Goal: Task Accomplishment & Management: Use online tool/utility

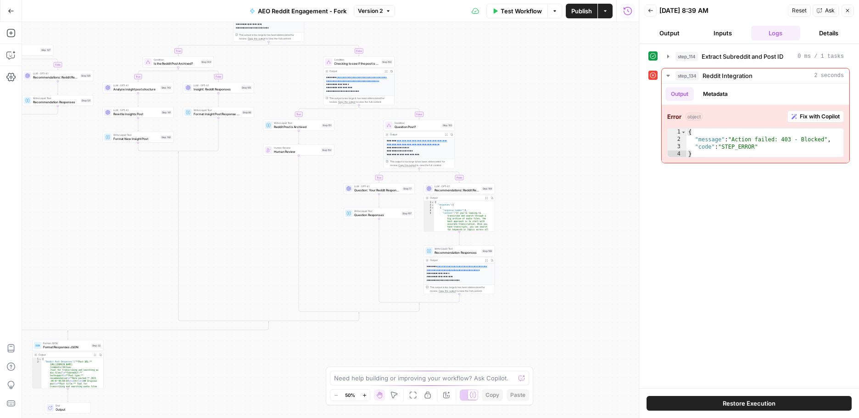
drag, startPoint x: 440, startPoint y: 228, endPoint x: 211, endPoint y: 194, distance: 231.5
click at [211, 194] on div "true false true false true false true false true false true false true false tr…" at bounding box center [330, 220] width 616 height 396
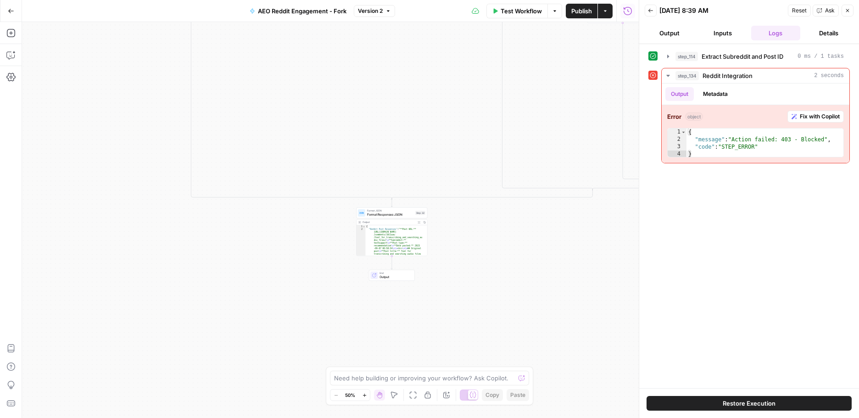
drag, startPoint x: 234, startPoint y: 290, endPoint x: 558, endPoint y: 157, distance: 350.1
click at [558, 157] on div "true false true false true false true false true false true false true false tr…" at bounding box center [330, 220] width 616 height 396
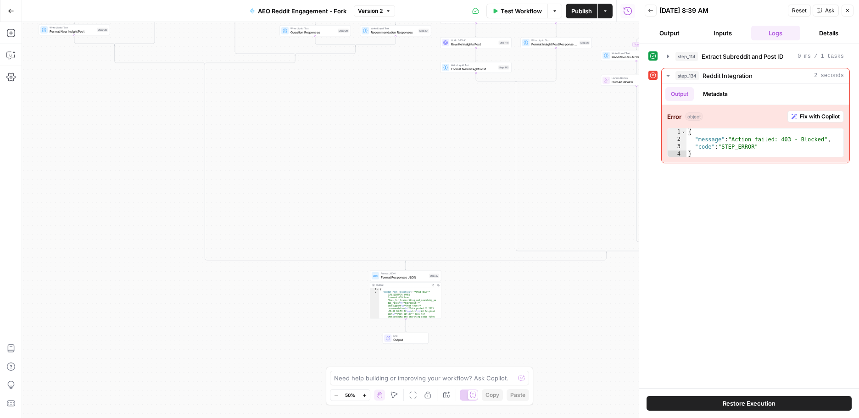
drag, startPoint x: 437, startPoint y: 102, endPoint x: 458, endPoint y: 299, distance: 198.3
click at [460, 308] on div "true false true false true false true false true false true false true false tr…" at bounding box center [330, 220] width 616 height 396
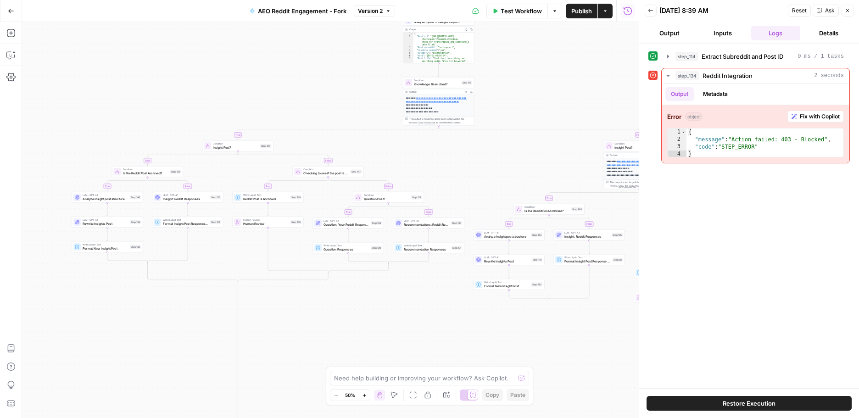
drag, startPoint x: 400, startPoint y: 217, endPoint x: 408, endPoint y: 196, distance: 22.5
click at [425, 291] on div "true false true false true false true false true false true false true false tr…" at bounding box center [330, 220] width 616 height 396
click at [16, 10] on button "Go Back" at bounding box center [11, 11] width 17 height 17
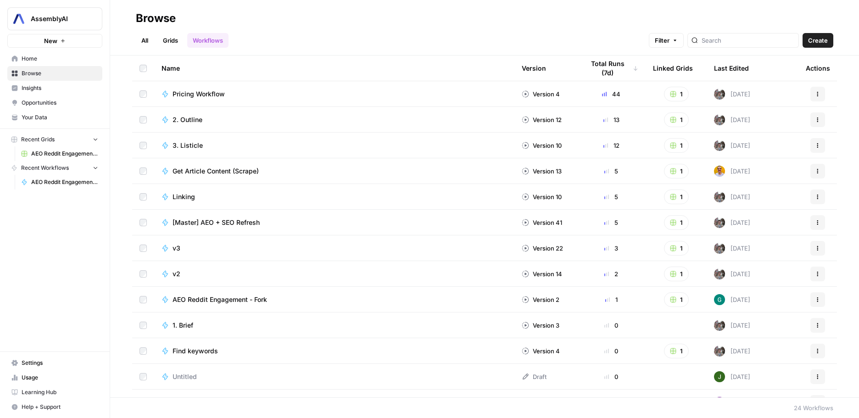
click at [52, 155] on span "AEO Reddit Engagement (3)" at bounding box center [64, 154] width 67 height 8
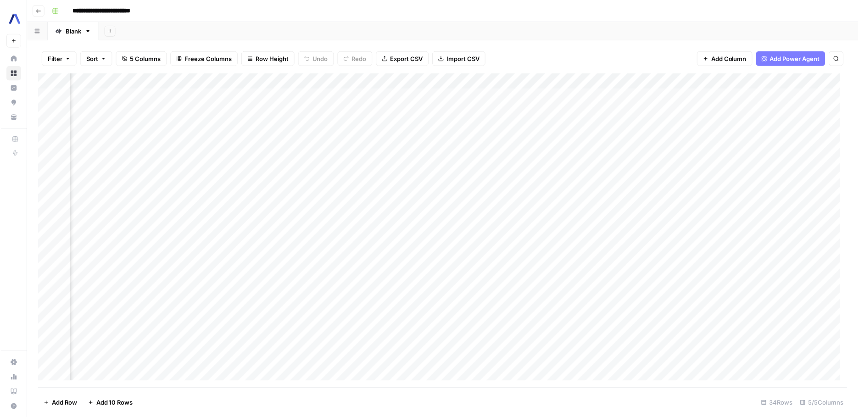
scroll to position [0, 246]
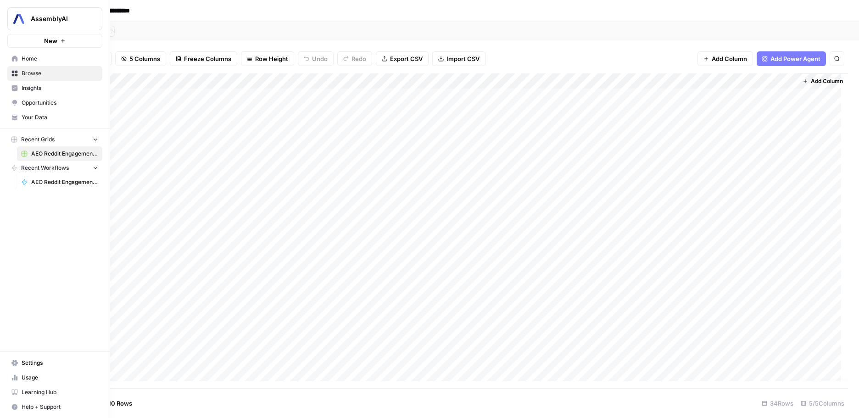
click at [26, 365] on span "Settings" at bounding box center [60, 363] width 77 height 8
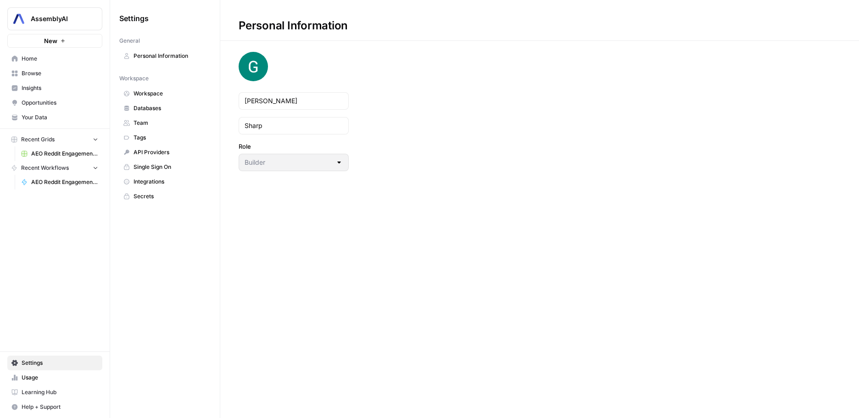
click at [141, 181] on span "Integrations" at bounding box center [169, 182] width 73 height 8
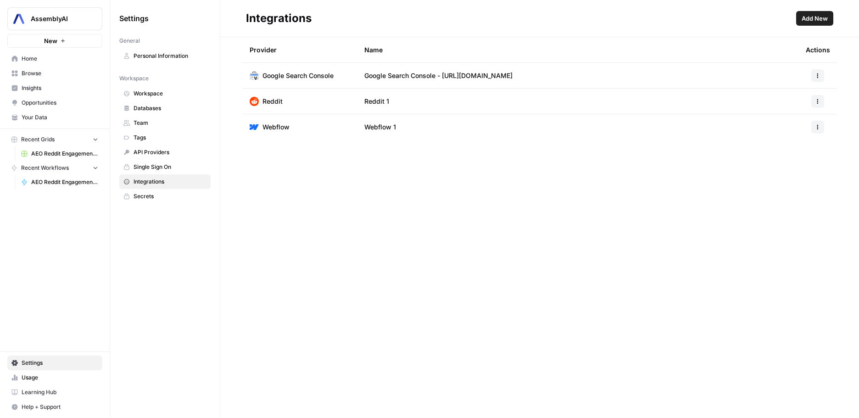
click at [825, 102] on div at bounding box center [817, 101] width 24 height 13
click at [820, 102] on button "button" at bounding box center [817, 101] width 13 height 13
click at [785, 120] on span "Edit" at bounding box center [797, 121] width 29 height 9
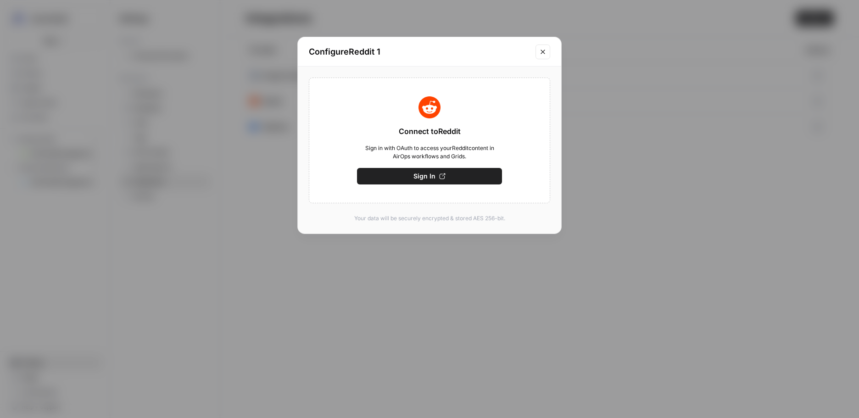
click at [431, 178] on span "Sign In" at bounding box center [424, 176] width 22 height 9
click at [542, 51] on icon "Close modal" at bounding box center [542, 52] width 4 height 4
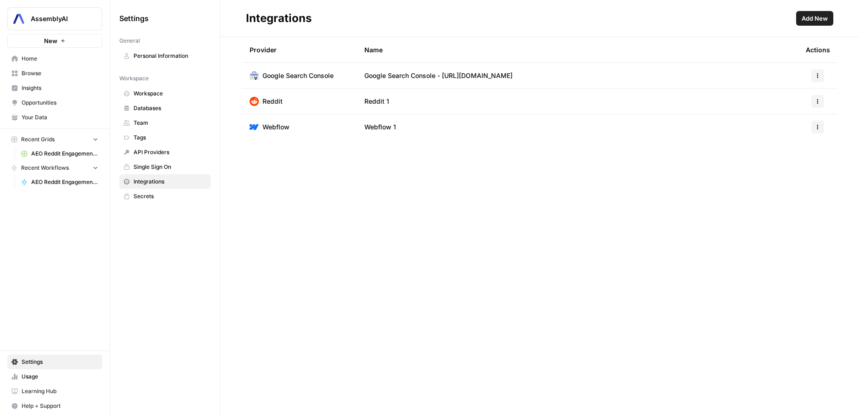
click at [54, 187] on link "AEO Reddit Engagement - Fork" at bounding box center [59, 182] width 85 height 15
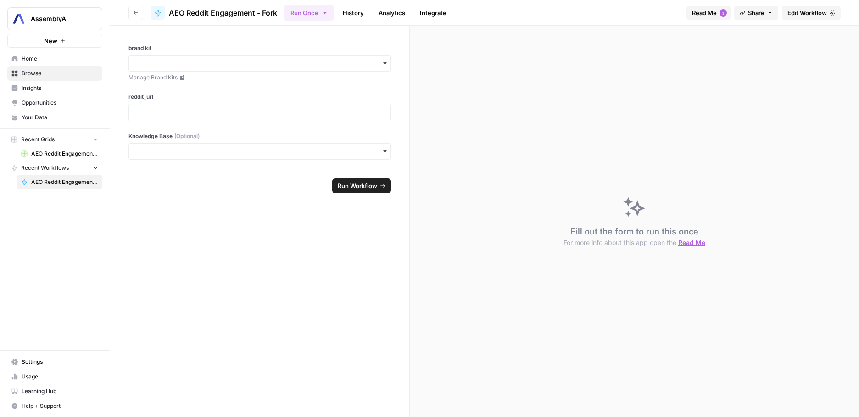
click at [43, 150] on span "AEO Reddit Engagement (3)" at bounding box center [64, 154] width 67 height 8
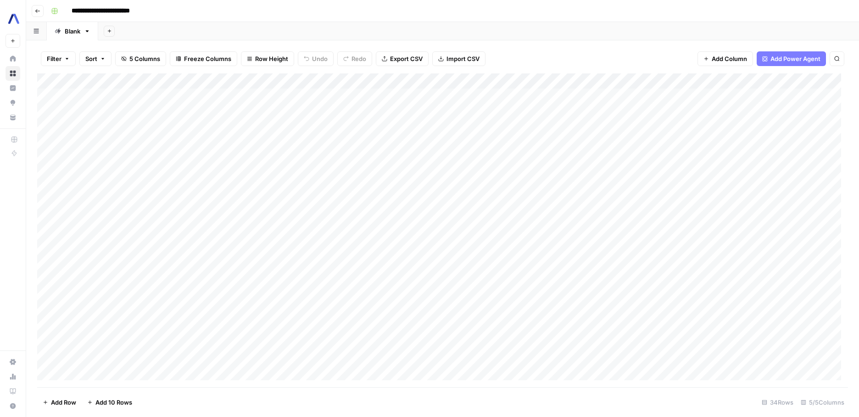
click at [311, 111] on div "Add Column" at bounding box center [442, 230] width 811 height 314
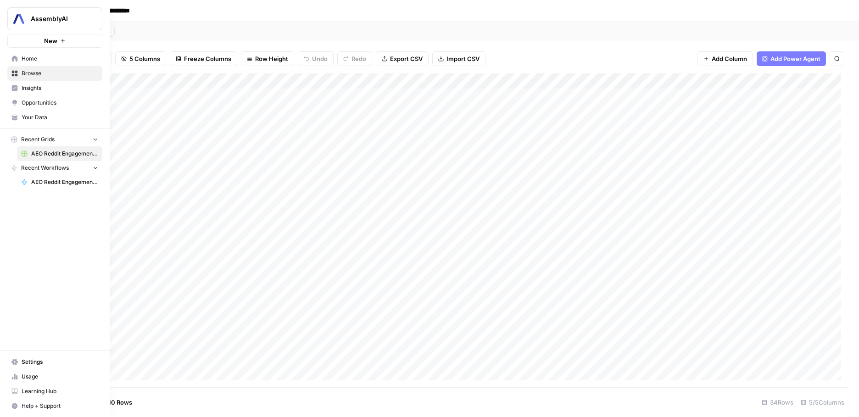
click at [55, 186] on span "AEO Reddit Engagement - Fork" at bounding box center [64, 182] width 67 height 8
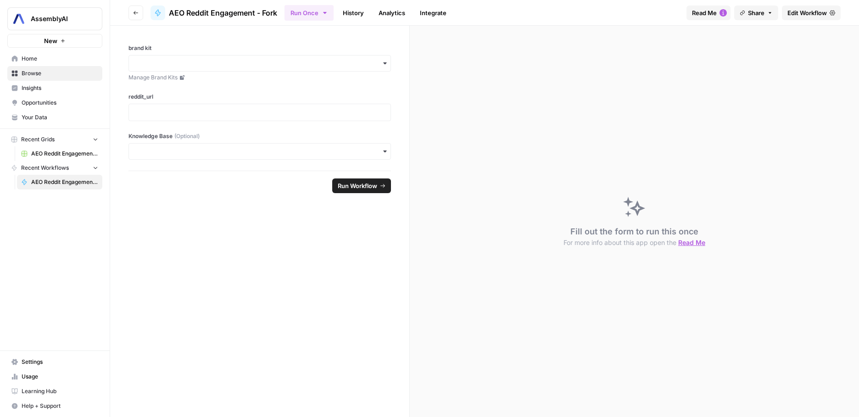
click at [239, 10] on span "AEO Reddit Engagement - Fork" at bounding box center [223, 12] width 108 height 11
click at [134, 11] on icon "button" at bounding box center [135, 13] width 5 height 4
click at [136, 16] on button "Go back" at bounding box center [135, 13] width 15 height 15
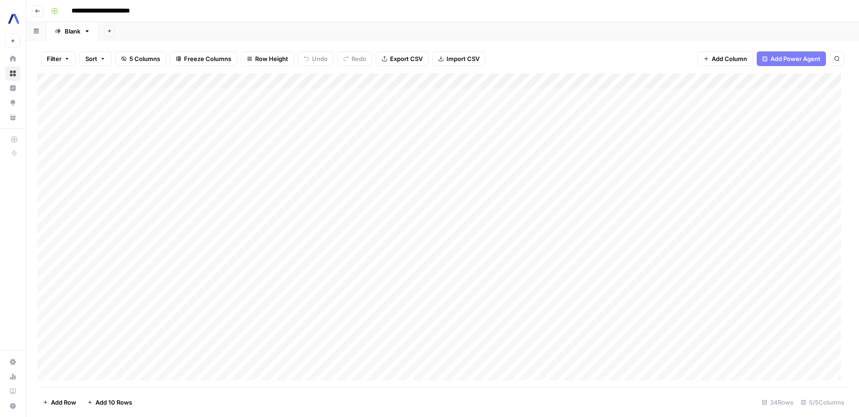
click at [37, 35] on button "button" at bounding box center [36, 31] width 21 height 18
click at [33, 31] on icon "button" at bounding box center [36, 30] width 6 height 5
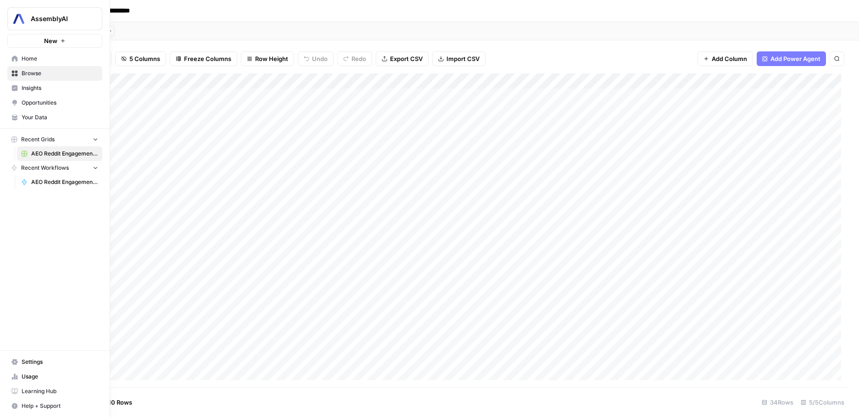
click at [22, 63] on link "Home" at bounding box center [54, 58] width 95 height 15
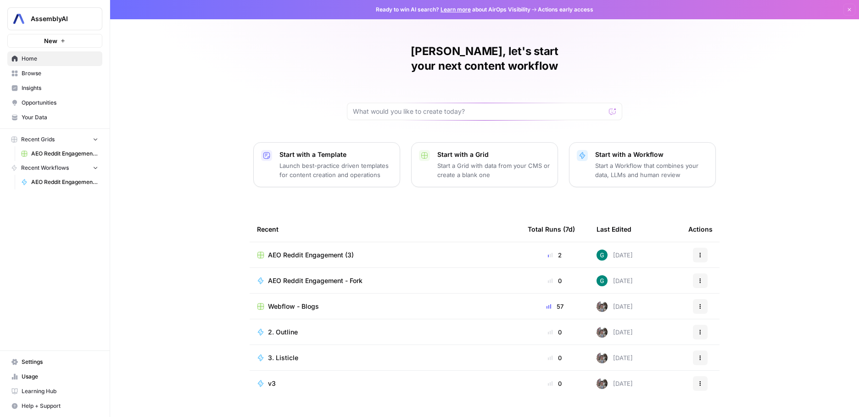
click at [296, 276] on span "AEO Reddit Engagement - Fork" at bounding box center [315, 280] width 94 height 9
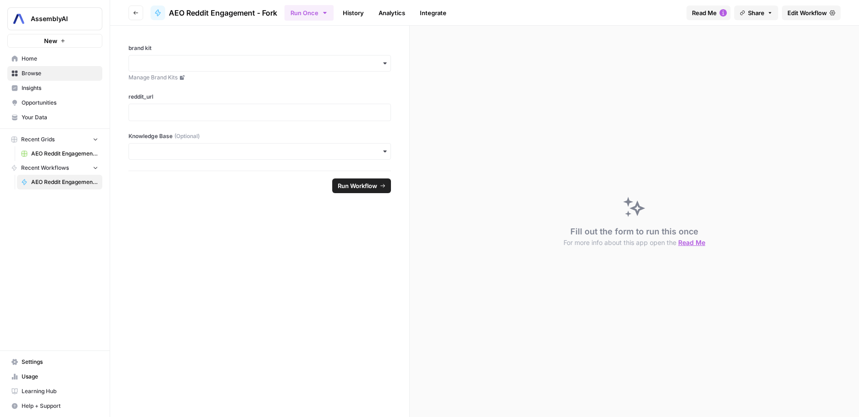
click at [159, 11] on icon at bounding box center [157, 13] width 5 height 6
click at [189, 13] on span "AEO Reddit Engagement - Fork" at bounding box center [223, 12] width 108 height 11
click at [317, 12] on button "Run Once" at bounding box center [308, 13] width 49 height 16
click at [33, 362] on span "Settings" at bounding box center [60, 362] width 77 height 8
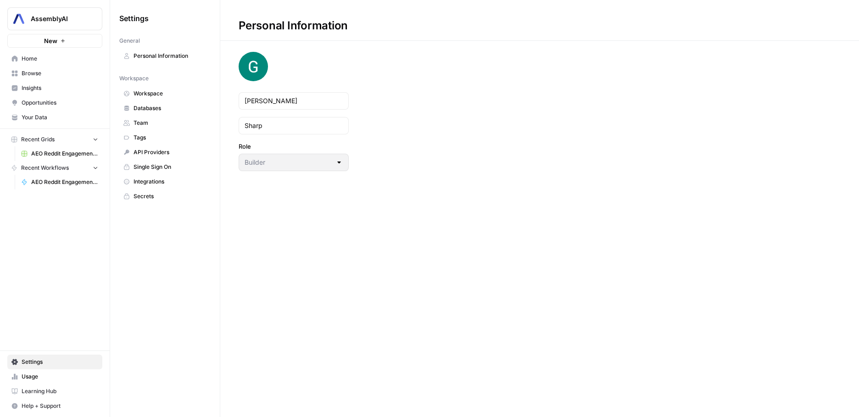
click at [45, 155] on span "AEO Reddit Engagement (3)" at bounding box center [64, 154] width 67 height 8
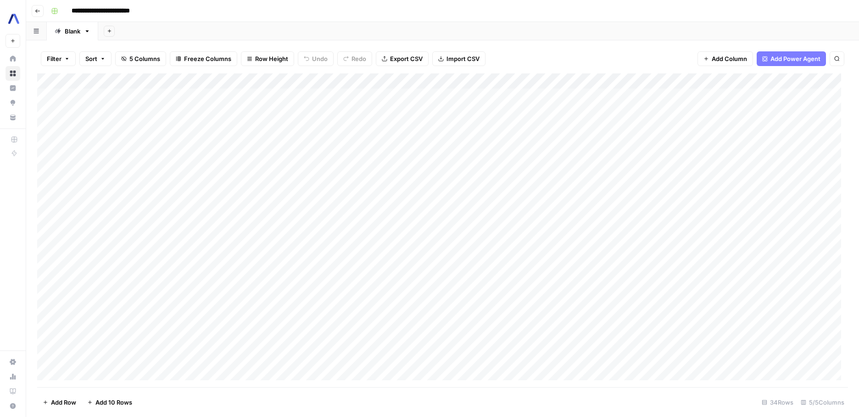
click at [350, 79] on div "Add Column" at bounding box center [442, 230] width 811 height 314
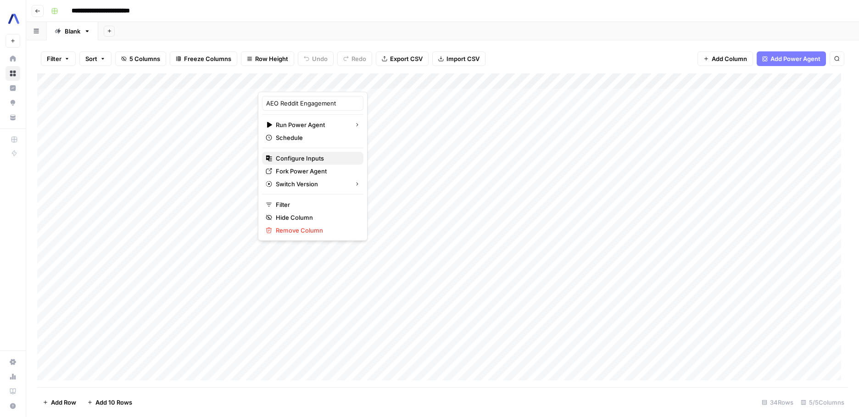
click at [305, 155] on span "Configure Inputs" at bounding box center [316, 158] width 80 height 9
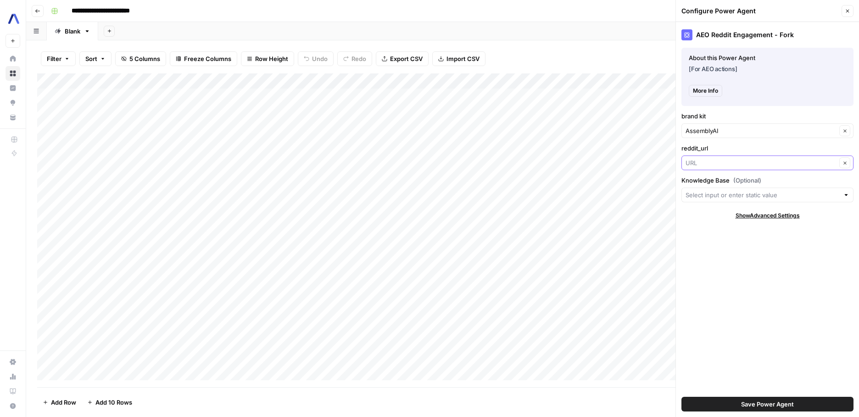
click at [725, 162] on input "reddit_url" at bounding box center [760, 162] width 151 height 9
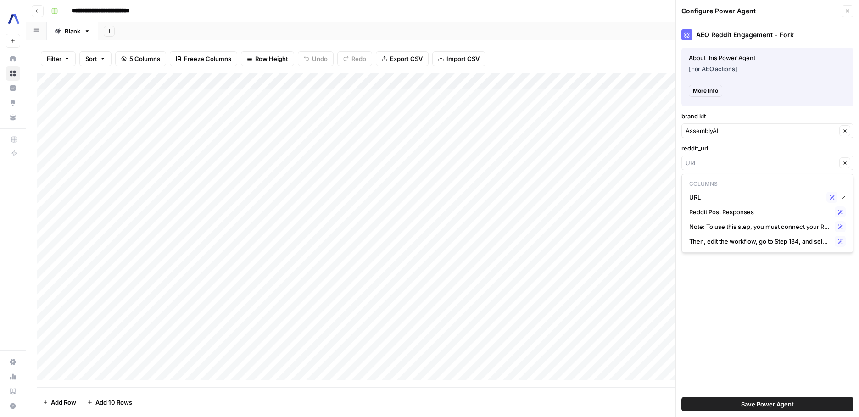
type input "URL"
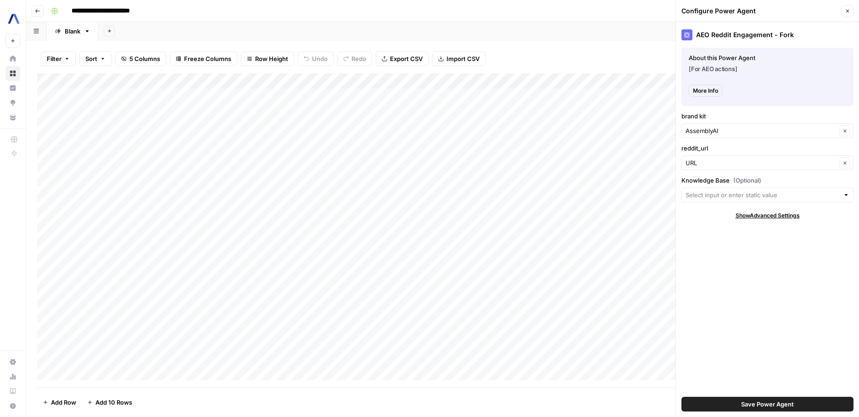
click at [728, 145] on label "reddit_url" at bounding box center [767, 148] width 172 height 9
click at [728, 158] on input "URL" at bounding box center [760, 162] width 151 height 9
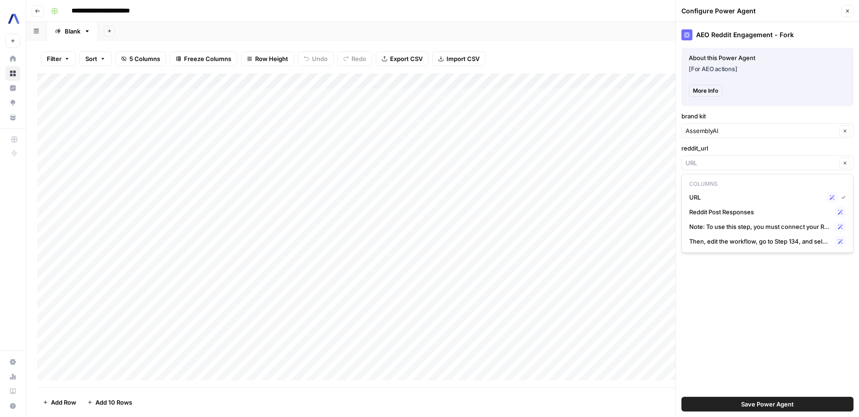
type input "URL"
click at [785, 330] on div "AEO Reddit Engagement - Fork About this Power Agent [For AEO actions] More Info…" at bounding box center [767, 219] width 183 height 395
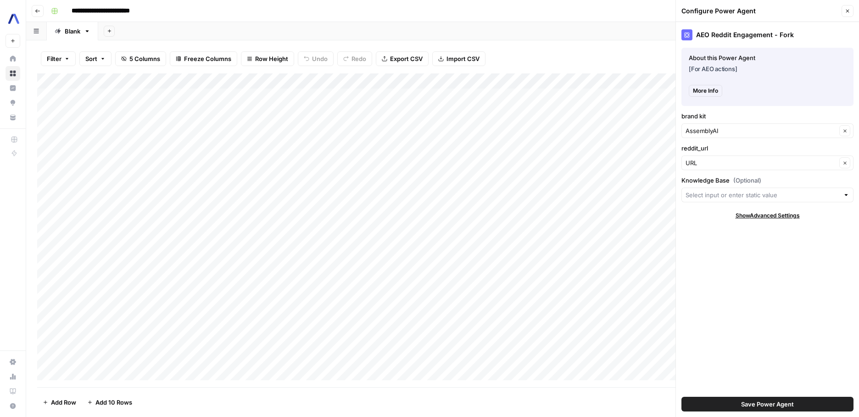
click at [786, 216] on span "Show Advanced Settings" at bounding box center [767, 215] width 64 height 8
click at [715, 91] on span "More Info" at bounding box center [705, 91] width 25 height 8
click at [706, 91] on span "More Info" at bounding box center [705, 91] width 25 height 8
click at [843, 11] on button "Close" at bounding box center [847, 11] width 12 height 12
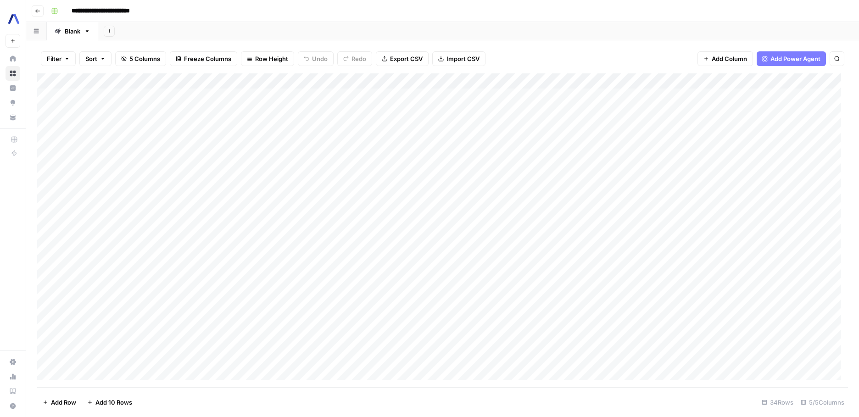
click at [349, 111] on div "Add Column" at bounding box center [442, 230] width 811 height 314
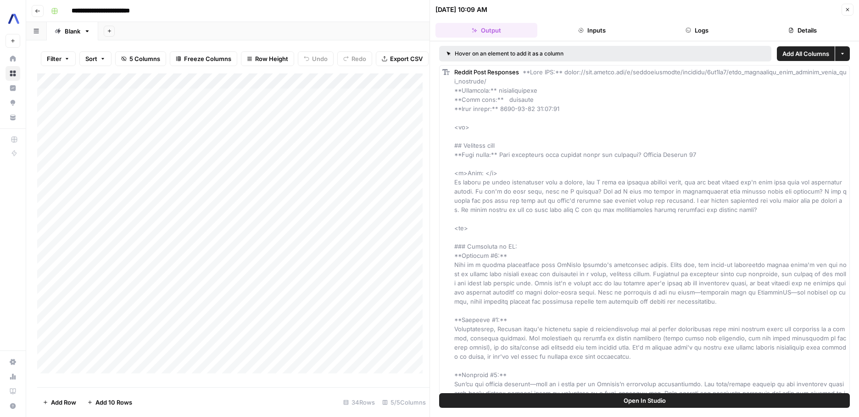
click at [610, 30] on button "Inputs" at bounding box center [592, 30] width 102 height 15
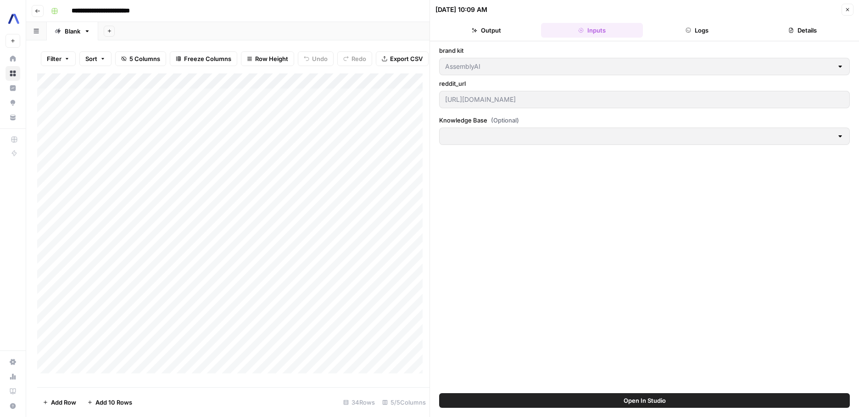
click at [710, 34] on button "Logs" at bounding box center [697, 30] width 102 height 15
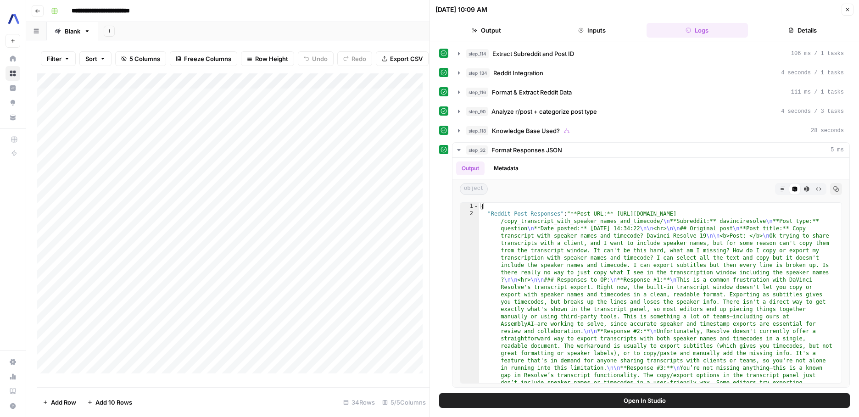
click at [792, 28] on icon "button" at bounding box center [791, 31] width 6 height 6
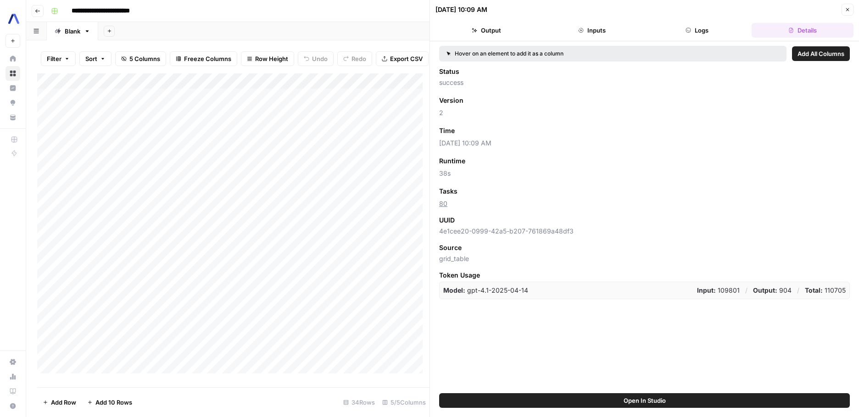
click at [496, 43] on div "Hover on an element to add it as a column Add All Columns Status success Versio…" at bounding box center [644, 217] width 429 height 352
click at [496, 37] on button "Output" at bounding box center [486, 30] width 102 height 15
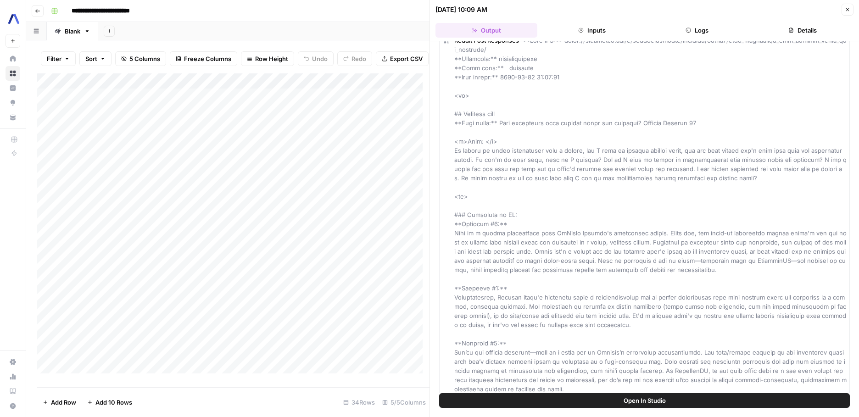
scroll to position [39, 0]
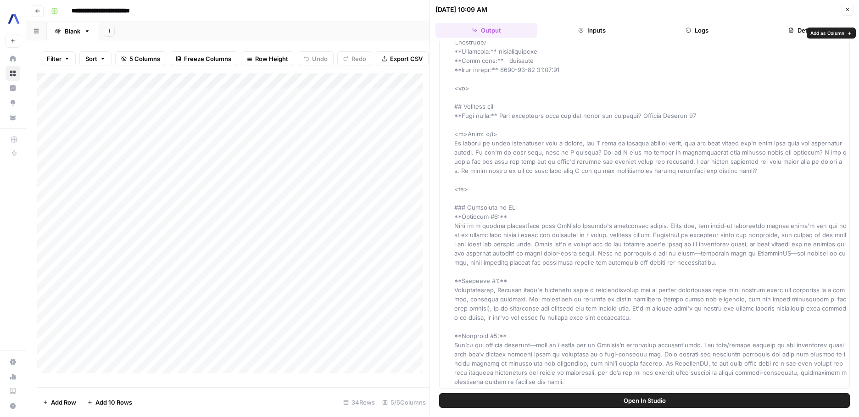
click at [613, 404] on button "Open In Studio" at bounding box center [644, 400] width 411 height 15
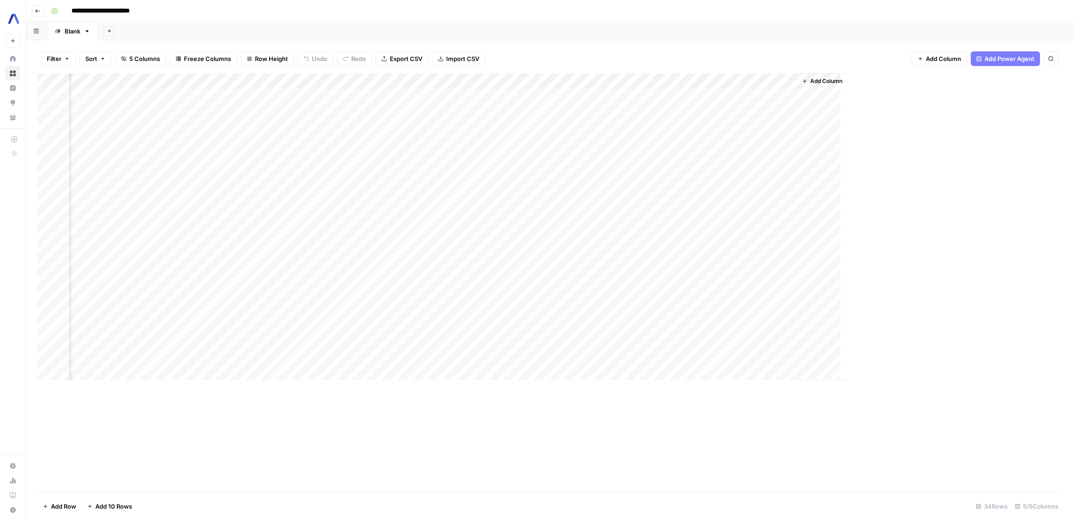
scroll to position [0, 33]
drag, startPoint x: 279, startPoint y: 125, endPoint x: 275, endPoint y: 148, distance: 23.3
click at [279, 125] on div "Add Column" at bounding box center [549, 282] width 1025 height 418
click at [277, 143] on div "Add Column" at bounding box center [549, 282] width 1025 height 418
click at [278, 157] on div "Add Column" at bounding box center [549, 282] width 1025 height 418
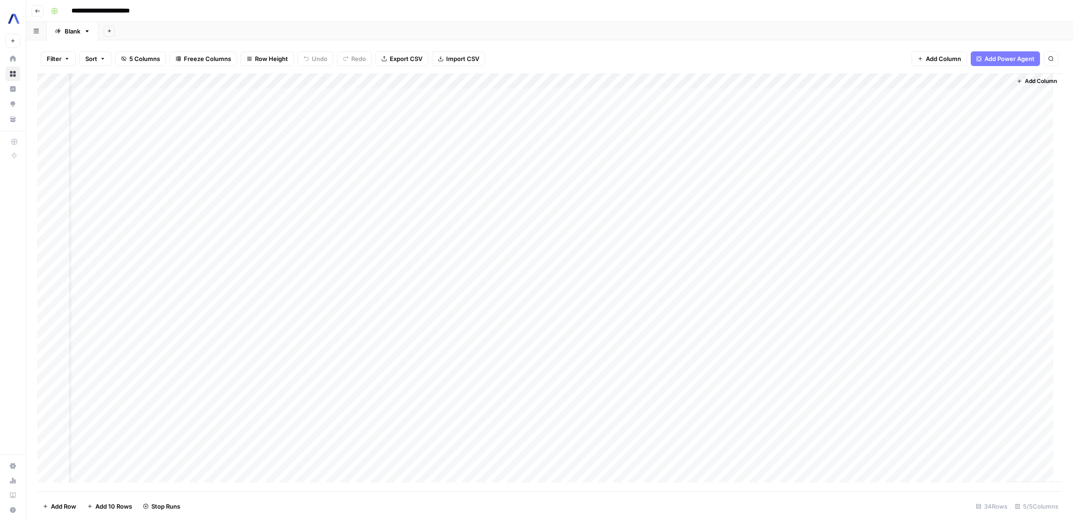
click at [278, 173] on div "Add Column" at bounding box center [549, 282] width 1025 height 418
click at [281, 188] on div "Add Column" at bounding box center [549, 282] width 1025 height 418
click at [282, 156] on div "Add Column" at bounding box center [549, 282] width 1025 height 418
click at [278, 417] on div "Add Column" at bounding box center [549, 282] width 1025 height 418
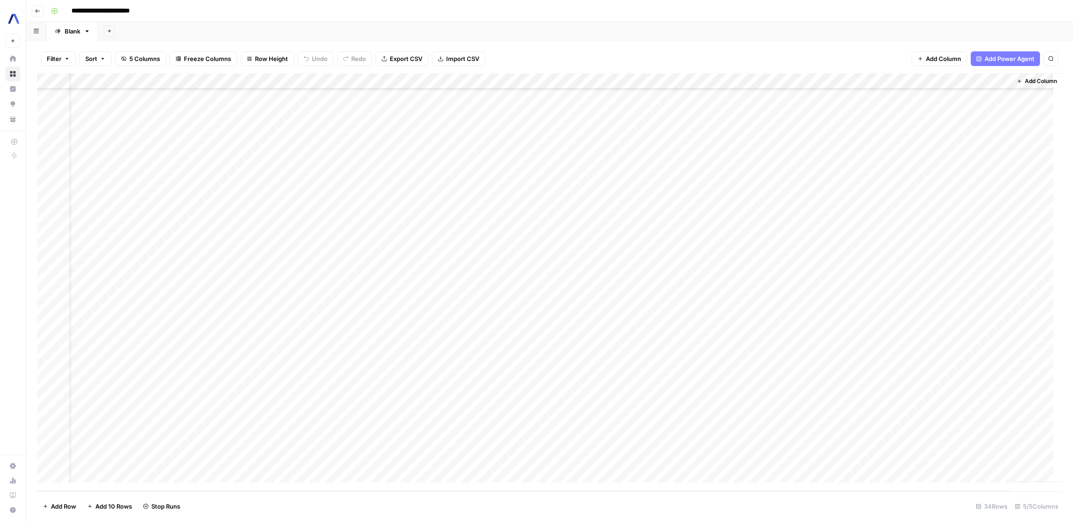
click at [280, 417] on div "Add Column" at bounding box center [549, 282] width 1025 height 418
click at [281, 417] on div "Add Column" at bounding box center [549, 282] width 1025 height 418
click at [282, 417] on div "Add Column" at bounding box center [549, 282] width 1025 height 418
click at [282, 411] on div "Add Column" at bounding box center [549, 282] width 1025 height 418
click at [281, 395] on div "Add Column" at bounding box center [549, 282] width 1025 height 418
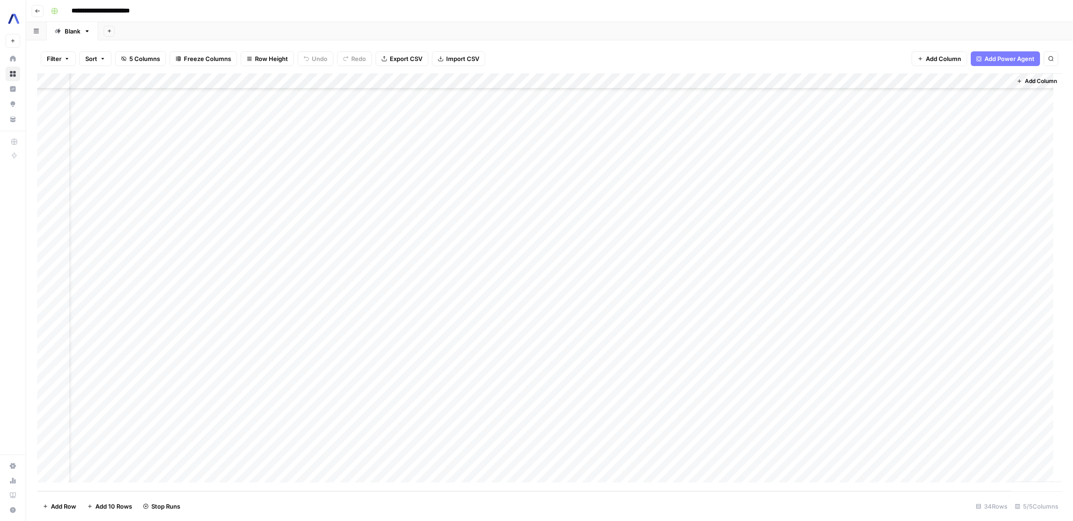
click at [281, 382] on div "Add Column" at bounding box center [549, 282] width 1025 height 418
click at [283, 365] on div "Add Column" at bounding box center [549, 282] width 1025 height 418
click at [310, 274] on div "Add Column" at bounding box center [549, 282] width 1025 height 418
click at [281, 289] on div "Add Column" at bounding box center [549, 282] width 1025 height 418
click at [281, 303] on div "Add Column" at bounding box center [549, 282] width 1025 height 418
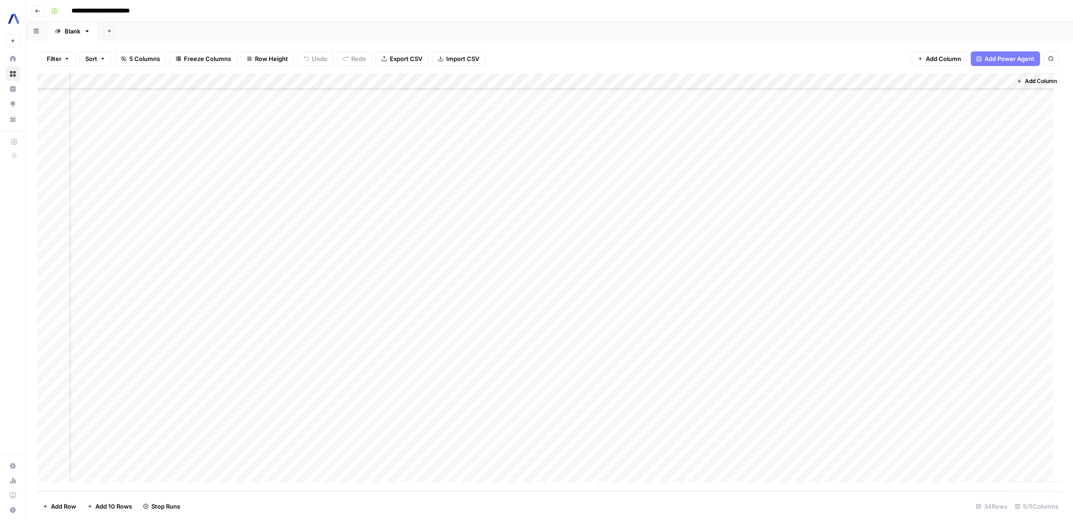
click at [282, 320] on div "Add Column" at bounding box center [549, 282] width 1025 height 418
click at [282, 334] on div "Add Column" at bounding box center [549, 282] width 1025 height 418
click at [280, 350] on div "Add Column" at bounding box center [549, 282] width 1025 height 418
click at [281, 352] on div "Add Column" at bounding box center [549, 282] width 1025 height 418
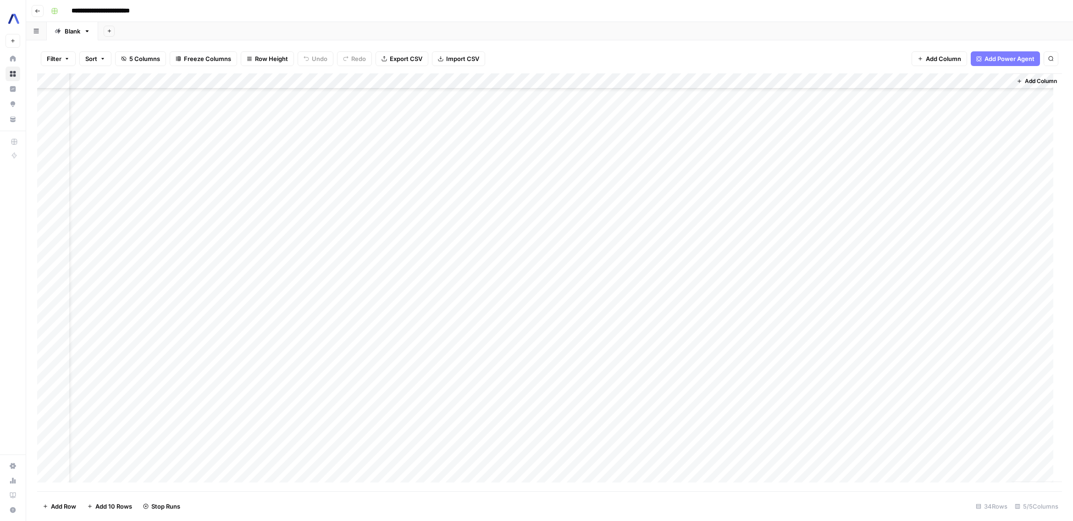
click at [282, 335] on div "Add Column" at bounding box center [549, 282] width 1025 height 418
click at [280, 321] on div "Add Column" at bounding box center [549, 282] width 1025 height 418
click at [281, 304] on div "Add Column" at bounding box center [549, 282] width 1025 height 418
click at [278, 353] on div "Add Column" at bounding box center [549, 282] width 1025 height 418
click at [280, 291] on div "Add Column" at bounding box center [549, 282] width 1025 height 418
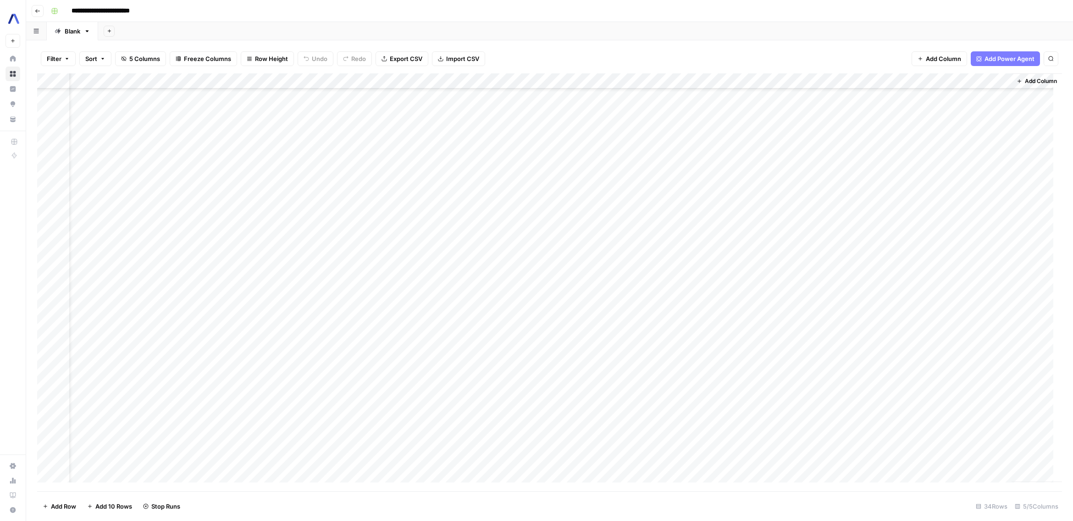
click at [280, 275] on div "Add Column" at bounding box center [549, 282] width 1025 height 418
click at [278, 227] on div "Add Column" at bounding box center [549, 282] width 1025 height 418
click at [330, 226] on div "Add Column" at bounding box center [549, 282] width 1025 height 418
click at [281, 244] on div "Add Column" at bounding box center [549, 282] width 1025 height 418
click at [278, 259] on div "Add Column" at bounding box center [549, 282] width 1025 height 418
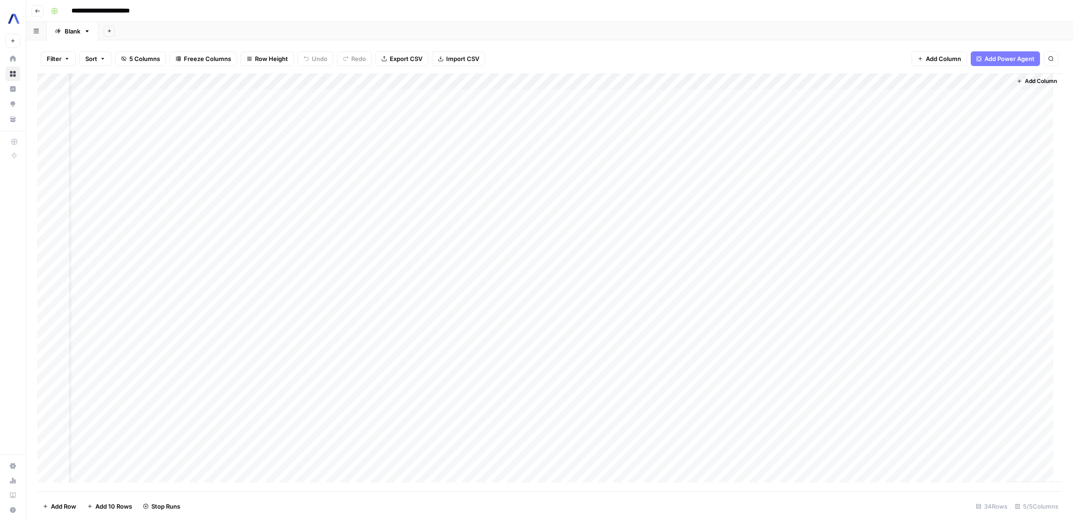
scroll to position [0, 33]
click at [332, 80] on div "Add Column" at bounding box center [549, 282] width 1025 height 418
click at [343, 100] on span "All Rows" at bounding box center [362, 102] width 58 height 9
click at [571, 44] on div "Filter Sort 5 Columns Freeze Columns Row Height Undo Redo Export CSV Import CSV…" at bounding box center [549, 58] width 1025 height 29
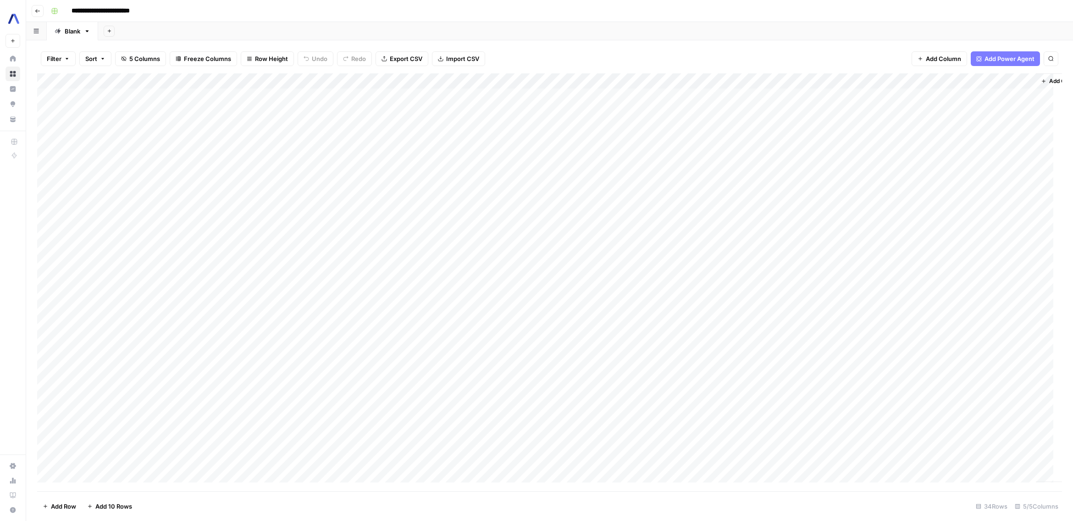
click at [453, 97] on div "Add Column" at bounding box center [549, 282] width 1025 height 418
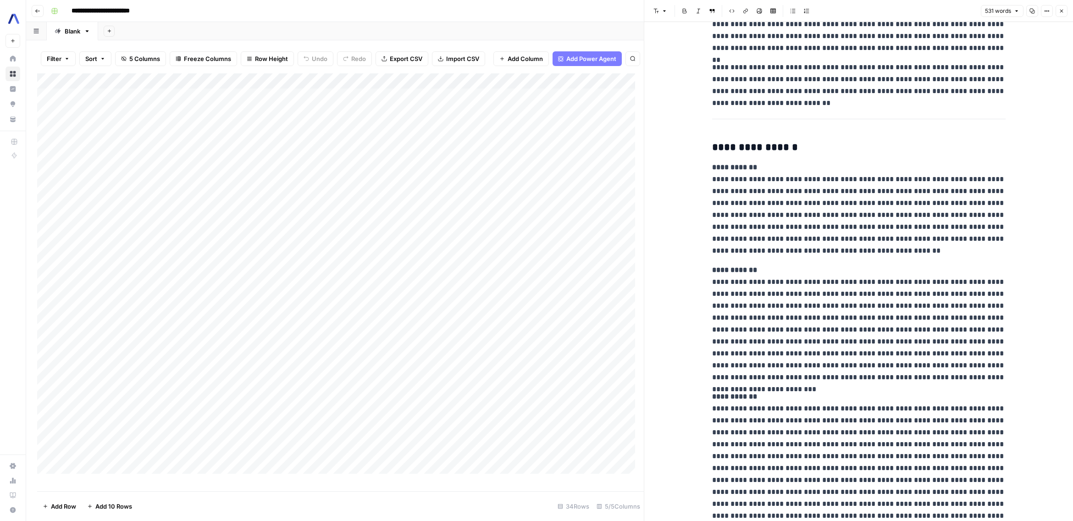
scroll to position [251, 0]
drag, startPoint x: 885, startPoint y: 366, endPoint x: 706, endPoint y: 286, distance: 196.1
click at [707, 286] on div "**********" at bounding box center [859, 154] width 305 height 739
click at [779, 391] on span "Shortcuts" at bounding box center [773, 393] width 26 height 8
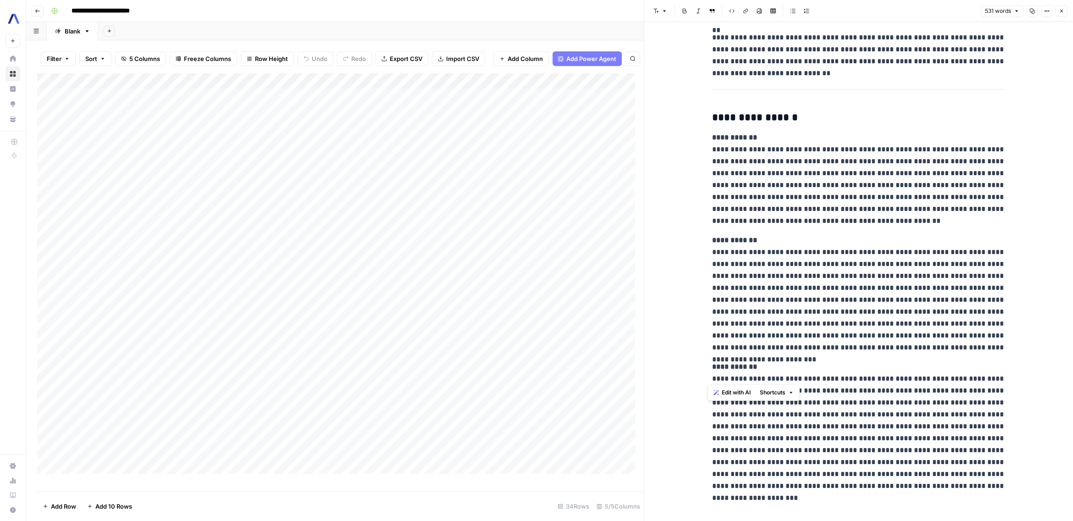
scroll to position [285, 0]
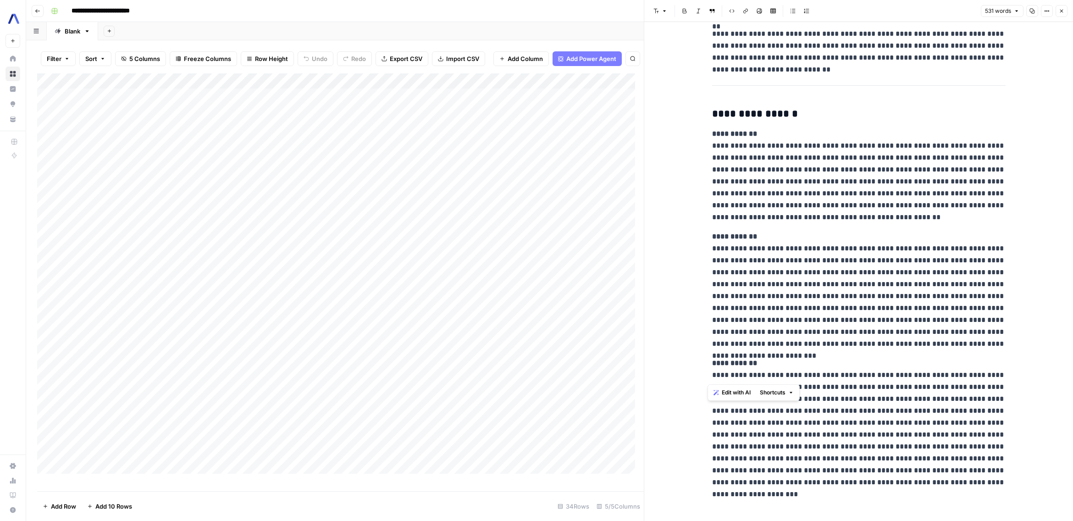
click at [855, 313] on p "**********" at bounding box center [859, 290] width 294 height 119
drag, startPoint x: 897, startPoint y: 340, endPoint x: 700, endPoint y: 251, distance: 215.5
click at [700, 251] on div "**********" at bounding box center [858, 129] width 429 height 783
copy p "**********"
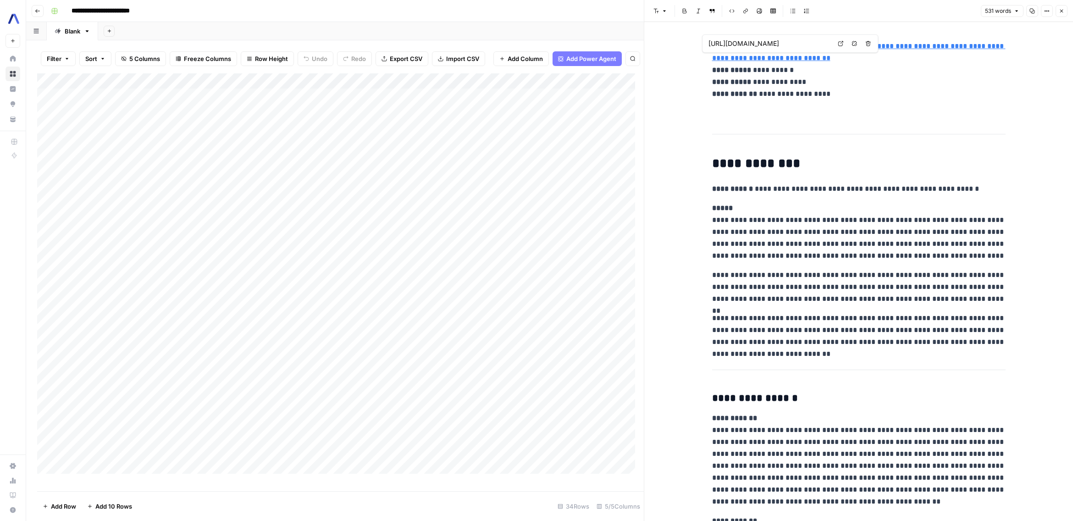
click at [758, 60] on link "**********" at bounding box center [859, 52] width 294 height 19
click at [841, 44] on icon at bounding box center [841, 44] width 6 height 6
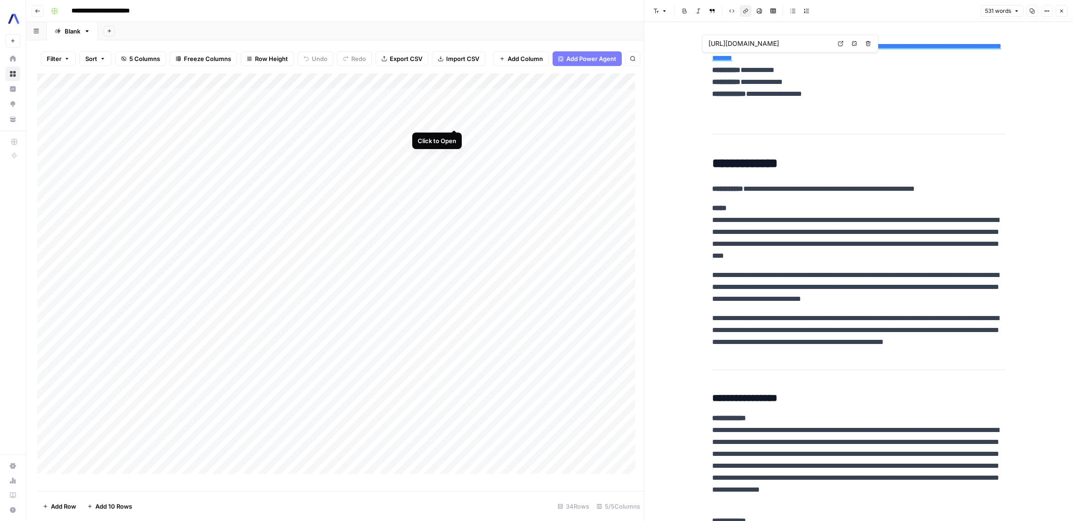
click at [455, 119] on div "Add Column" at bounding box center [340, 277] width 607 height 409
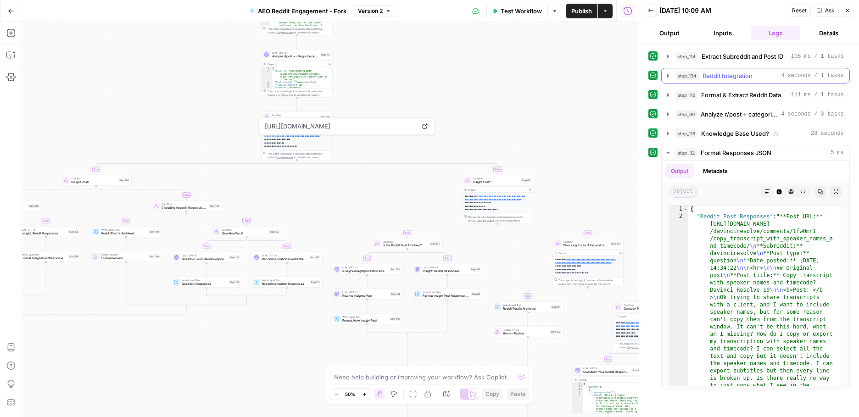
click at [672, 72] on button "step_134 Reddit Integration 4 seconds / 1 tasks" at bounding box center [755, 75] width 188 height 15
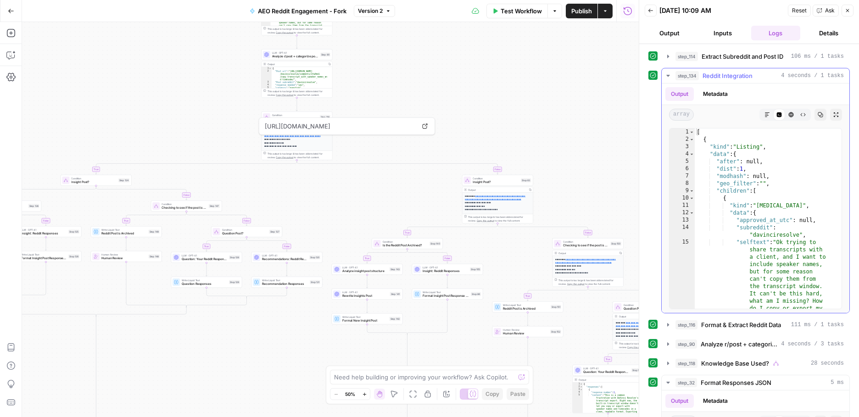
scroll to position [1, 0]
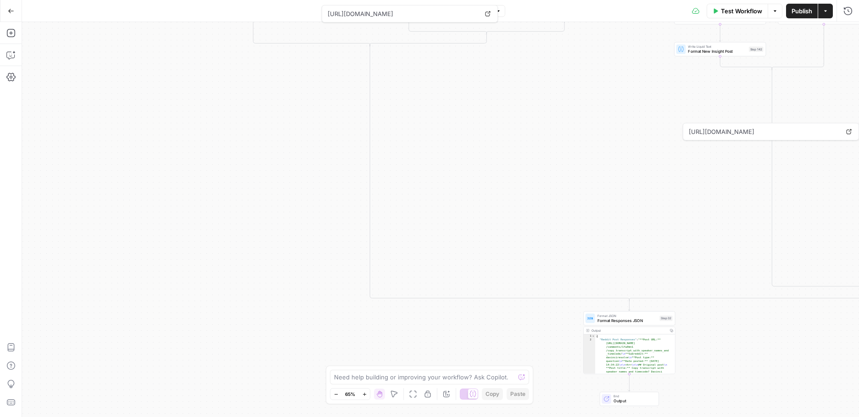
drag, startPoint x: 219, startPoint y: 209, endPoint x: 598, endPoint y: 4, distance: 431.0
click at [598, 4] on div "Go Back AEO Reddit Engagement - Fork Version 2 Test Workflow Options Publish Ac…" at bounding box center [429, 208] width 859 height 417
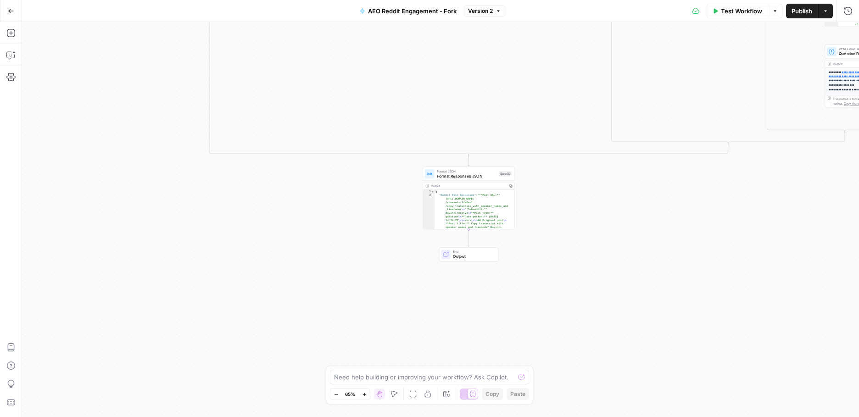
drag, startPoint x: 498, startPoint y: 222, endPoint x: 339, endPoint y: 117, distance: 190.3
click at [339, 117] on div "true false true false true false true false true false true false true false tr…" at bounding box center [440, 219] width 837 height 395
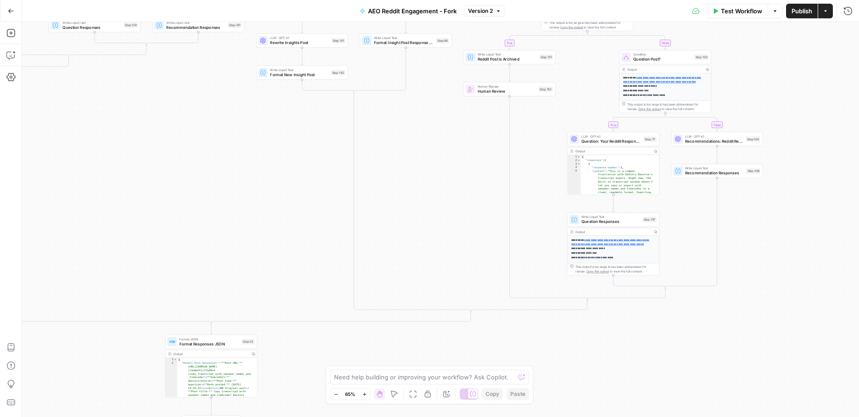
drag, startPoint x: 567, startPoint y: 212, endPoint x: 339, endPoint y: 327, distance: 254.8
click at [309, 377] on div "true false true false true false true false true false true false true false tr…" at bounding box center [440, 219] width 837 height 395
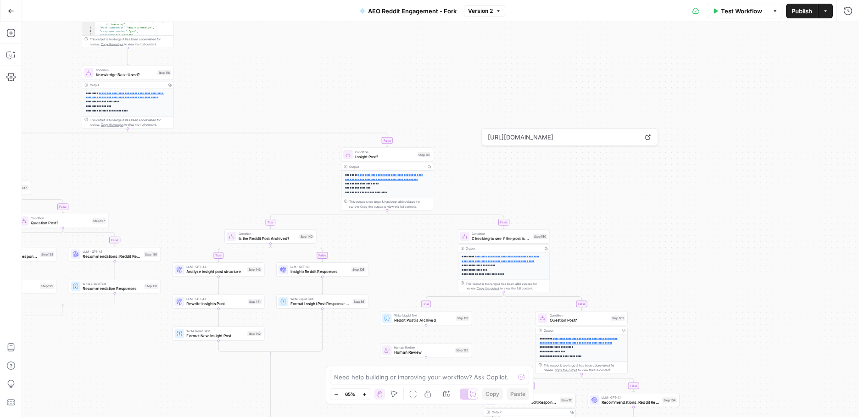
drag, startPoint x: 416, startPoint y: 262, endPoint x: 340, endPoint y: 416, distance: 171.7
click at [342, 416] on html "AssemblyAI New Home Browse Insights Opportunities Your Data Recent Grids AEO Re…" at bounding box center [429, 208] width 859 height 417
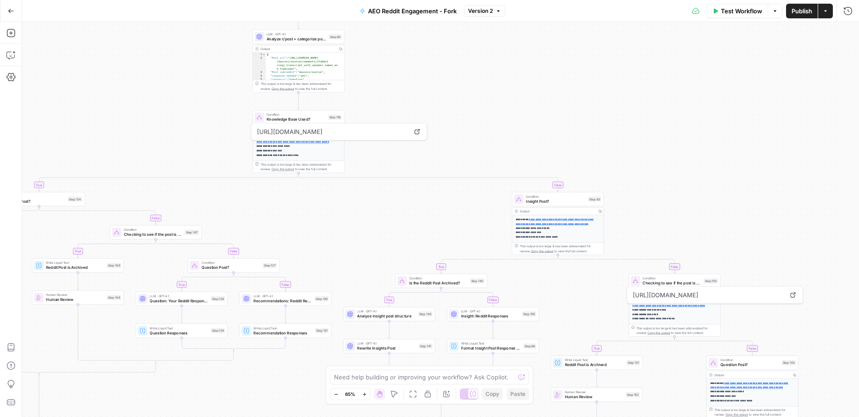
drag, startPoint x: 300, startPoint y: 161, endPoint x: 446, endPoint y: 204, distance: 151.7
click at [485, 211] on div "true false true false true false true false true false true false true false tr…" at bounding box center [440, 219] width 837 height 395
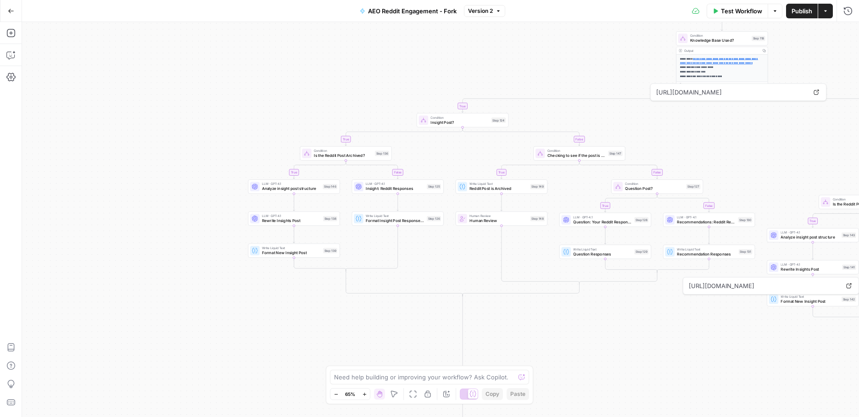
drag, startPoint x: 310, startPoint y: 228, endPoint x: 600, endPoint y: 138, distance: 303.4
click at [599, 135] on div "true false true false true false true false true false true false true false tr…" at bounding box center [440, 219] width 837 height 395
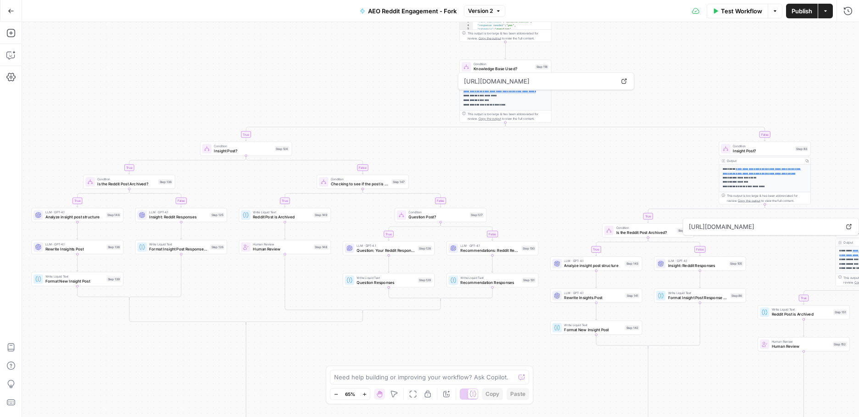
drag, startPoint x: 337, startPoint y: 269, endPoint x: 228, endPoint y: 306, distance: 115.0
click at [228, 306] on div "true false true false true false true false true false true false true false tr…" at bounding box center [440, 219] width 837 height 395
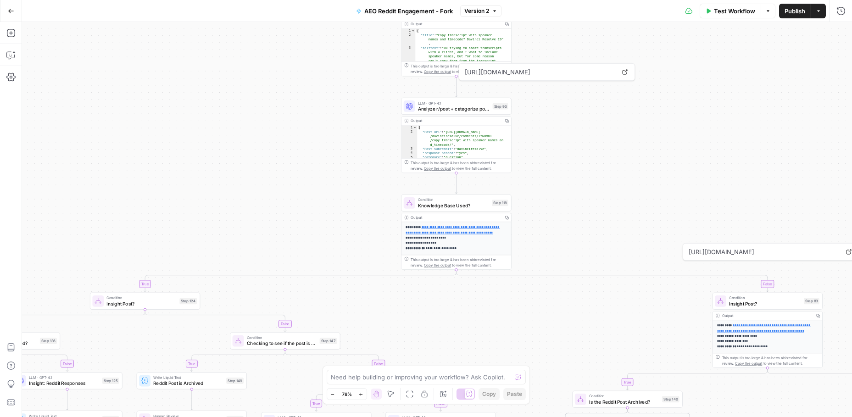
drag, startPoint x: 597, startPoint y: 161, endPoint x: 536, endPoint y: 327, distance: 176.2
click at [536, 327] on div "true false true false true false true false true false true false true false tr…" at bounding box center [437, 219] width 830 height 395
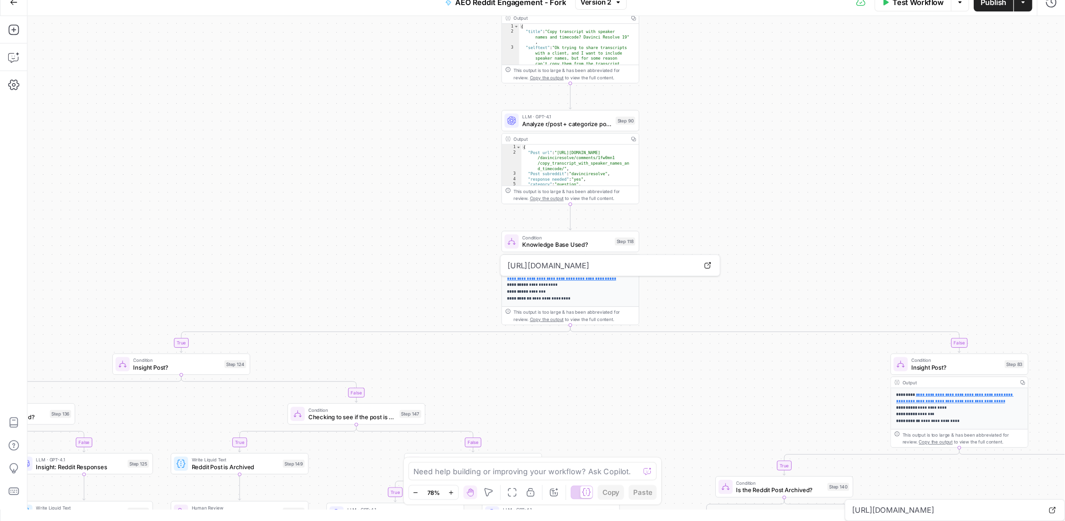
scroll to position [0, 0]
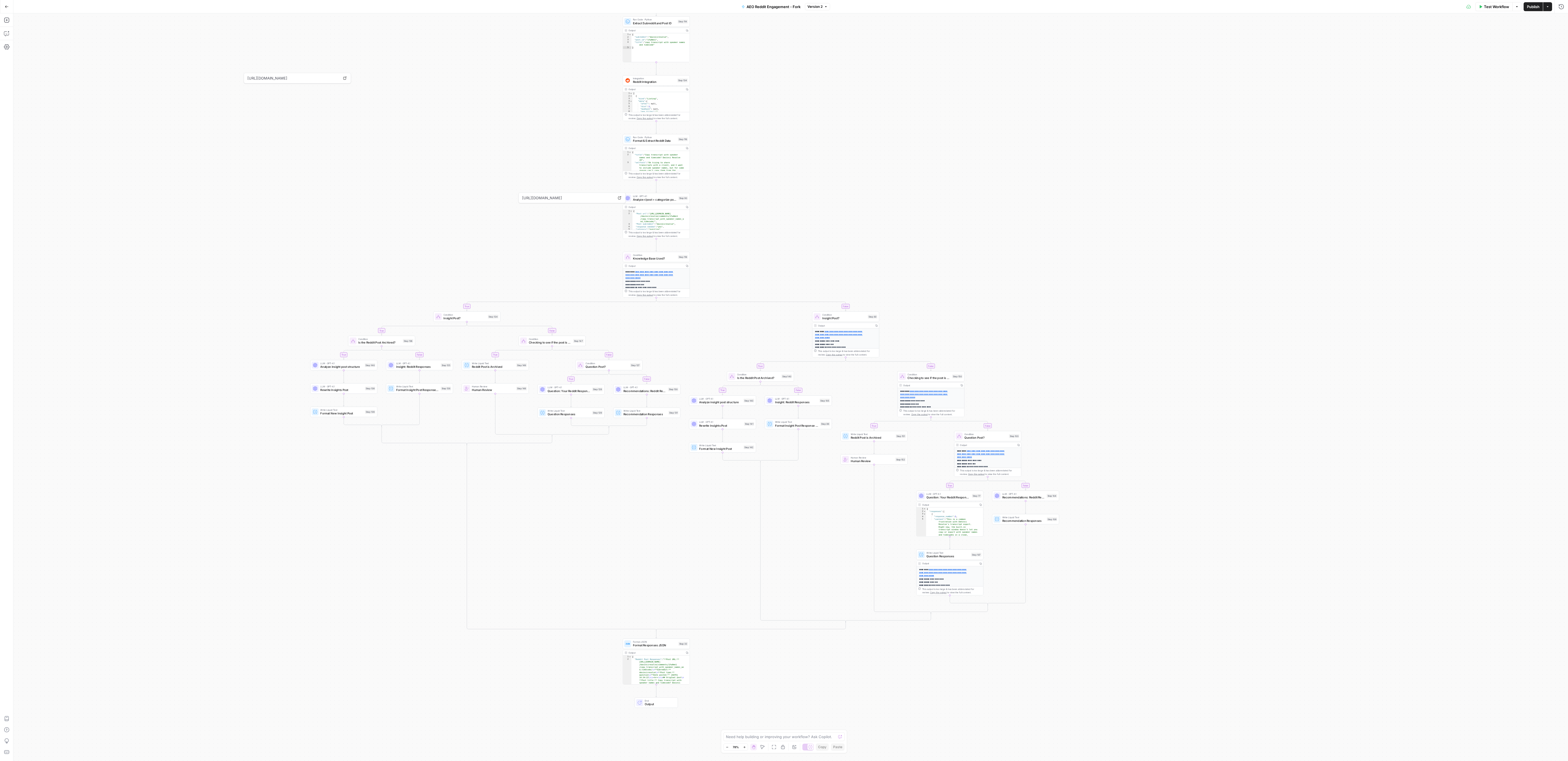
drag, startPoint x: 734, startPoint y: 482, endPoint x: 1058, endPoint y: 613, distance: 349.5
click at [522, 253] on div "true false true false true false true false true false true false true false tr…" at bounding box center [791, 387] width 1555 height 748
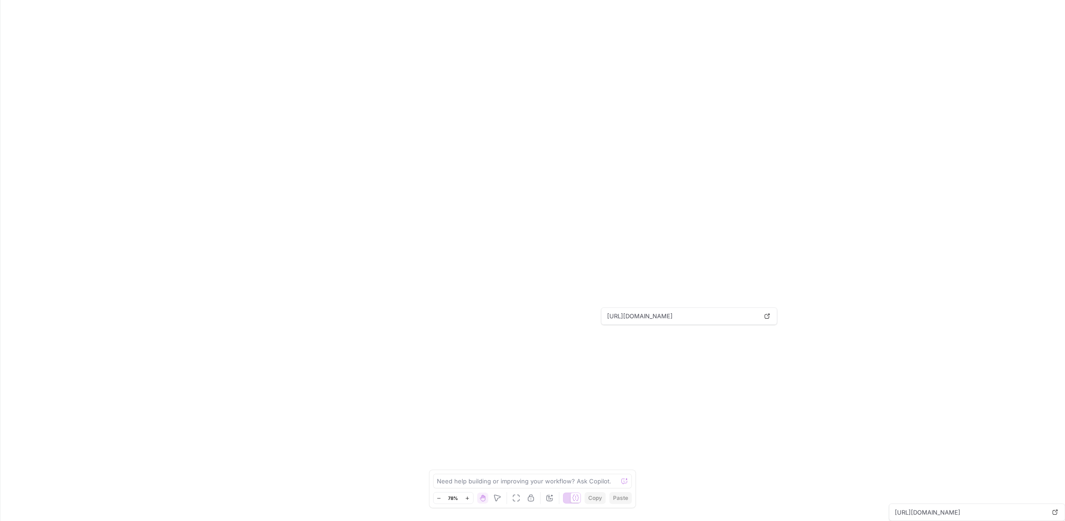
drag, startPoint x: 783, startPoint y: 220, endPoint x: 385, endPoint y: 267, distance: 400.9
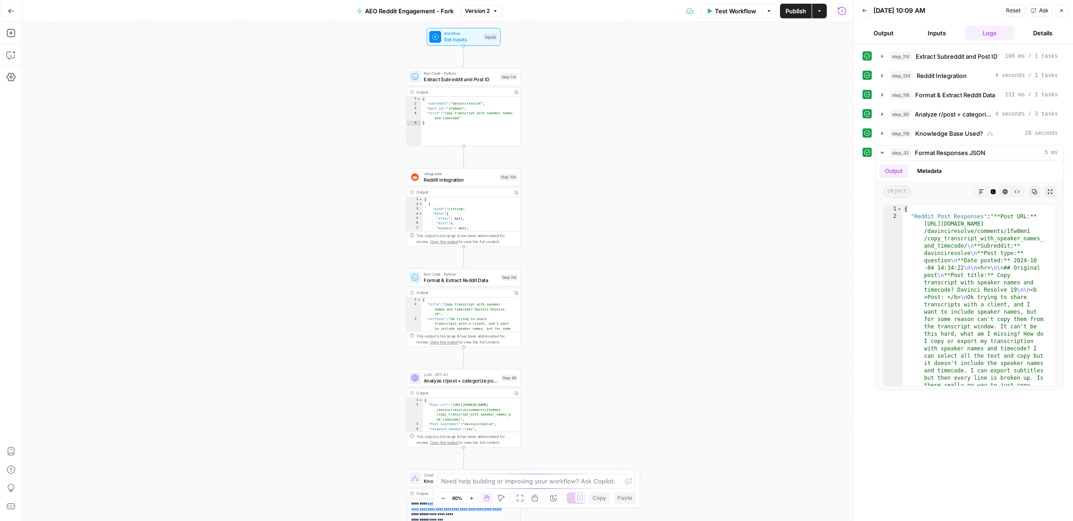
drag, startPoint x: 500, startPoint y: 153, endPoint x: 583, endPoint y: 446, distance: 304.6
click at [583, 446] on div "true false true false true false true false true false true false true false tr…" at bounding box center [437, 271] width 831 height 499
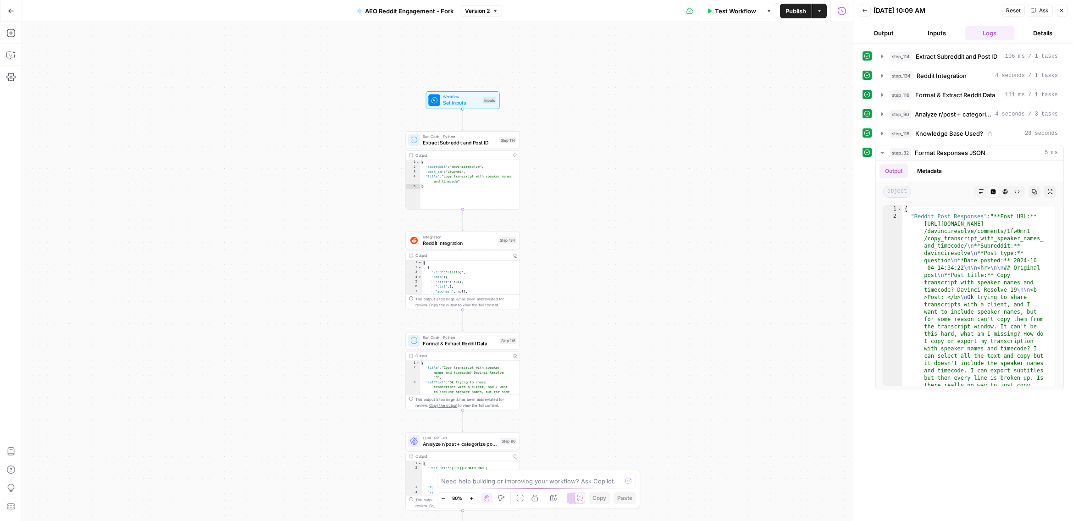
drag, startPoint x: 559, startPoint y: 213, endPoint x: 555, endPoint y: 219, distance: 6.9
click at [560, 213] on div "true false true false true false true false true false true false true false tr…" at bounding box center [437, 271] width 831 height 499
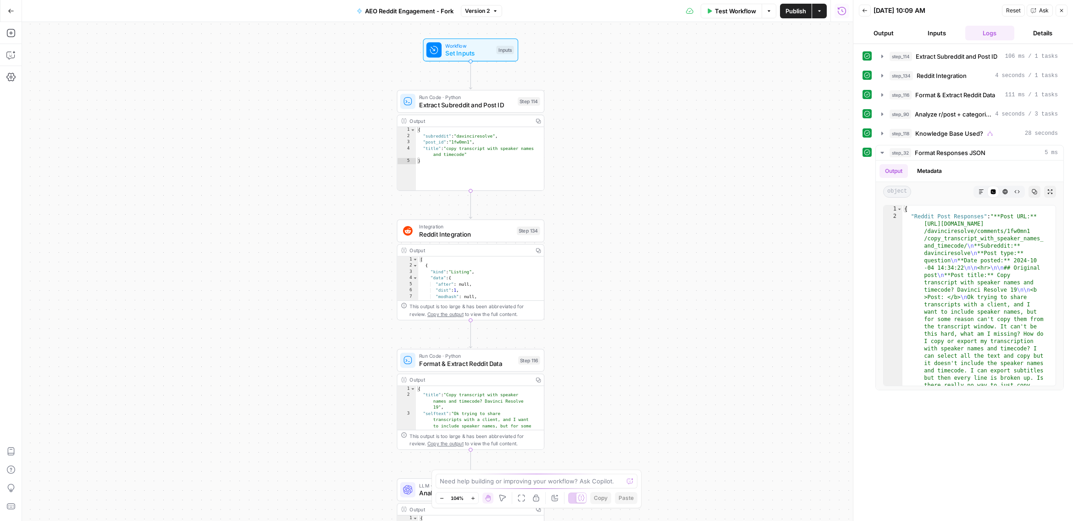
click at [520, 231] on div "Step 134" at bounding box center [528, 231] width 23 height 9
type input "Reddit 1"
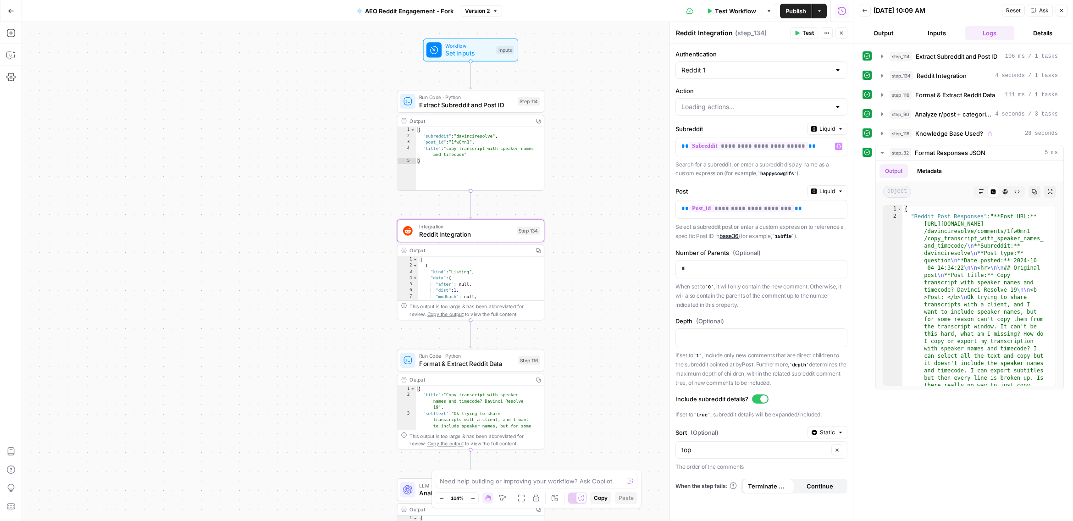
type input "List Comments in a Post"
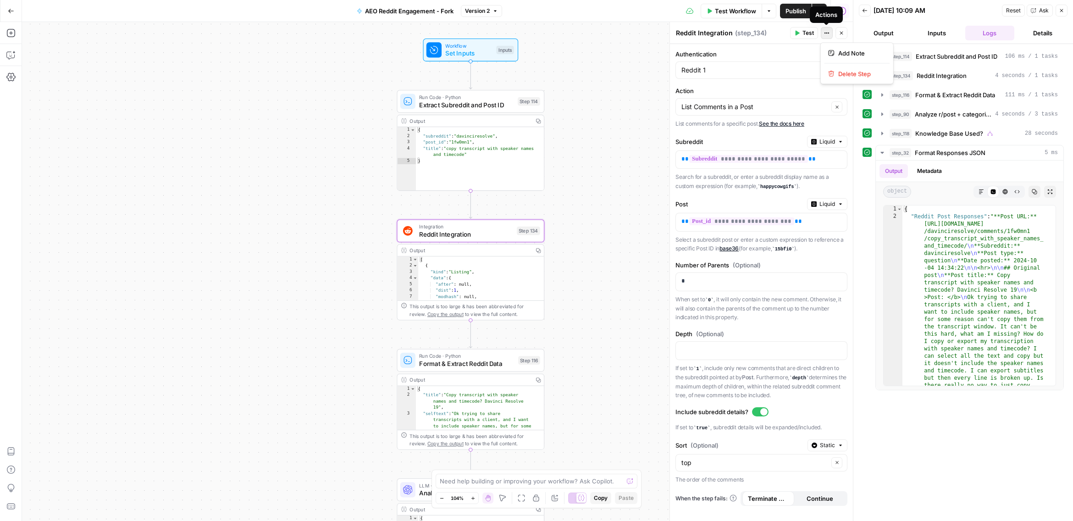
click at [823, 33] on button "Actions" at bounding box center [827, 33] width 12 height 12
click at [826, 33] on icon "button" at bounding box center [827, 33] width 6 height 6
click at [1060, 6] on button "Close" at bounding box center [1062, 11] width 12 height 12
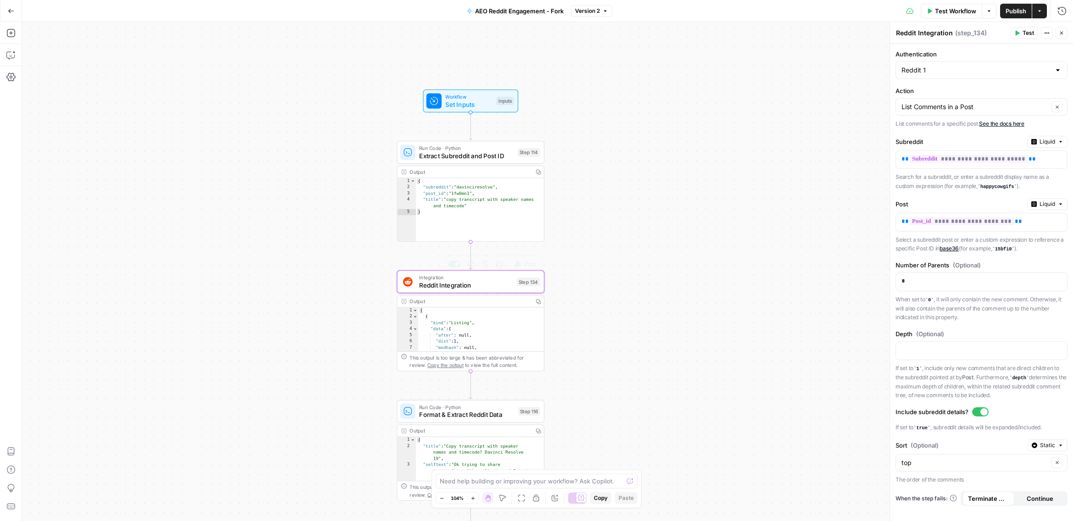
click at [441, 284] on span "Reddit Integration" at bounding box center [466, 285] width 94 height 10
click at [441, 285] on span "Reddit Integration" at bounding box center [466, 285] width 94 height 10
click at [427, 279] on span "Integration" at bounding box center [466, 278] width 94 height 8
click at [537, 269] on button "Test" at bounding box center [524, 264] width 29 height 12
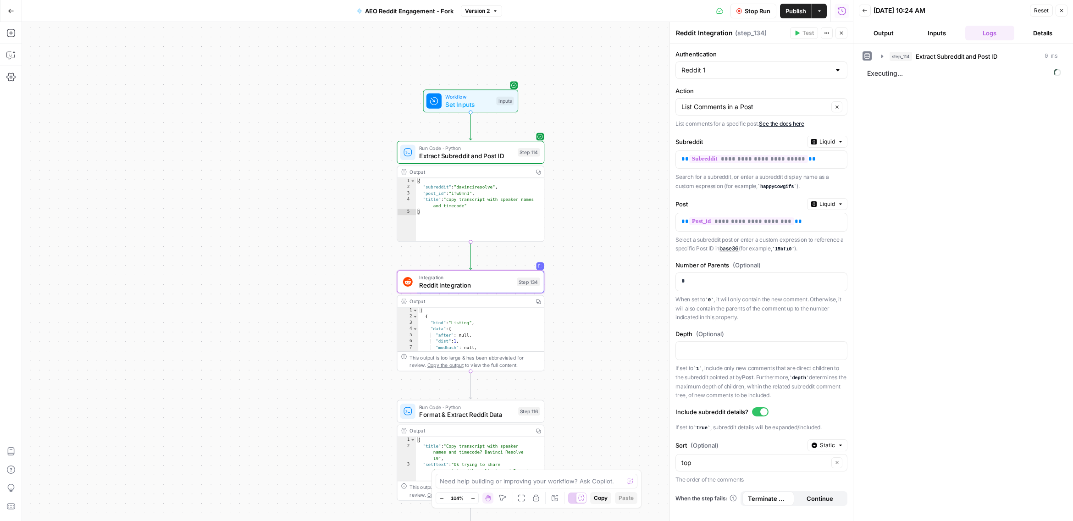
drag, startPoint x: 933, startPoint y: 30, endPoint x: 1068, endPoint y: 27, distance: 135.4
click at [933, 30] on button "Inputs" at bounding box center [937, 33] width 50 height 15
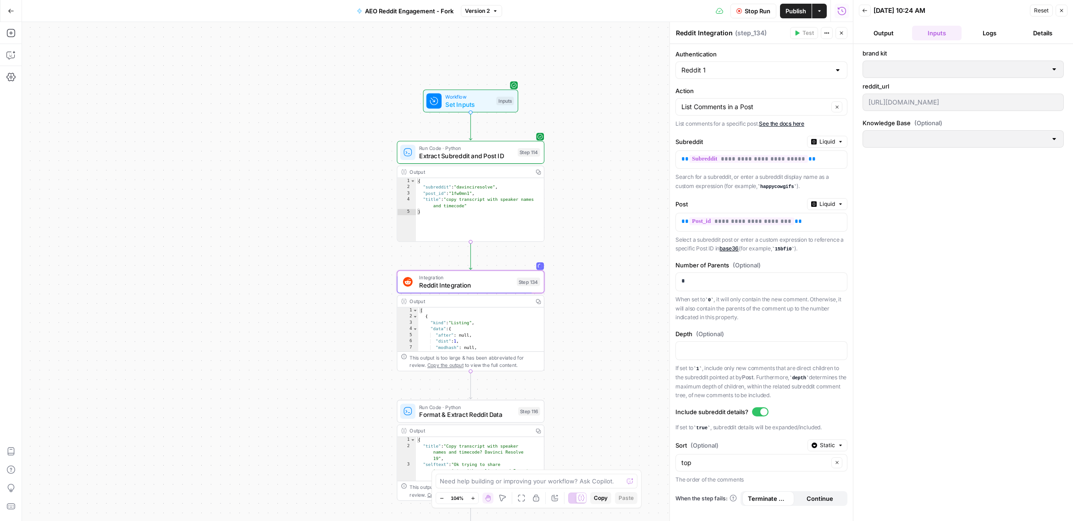
type input "AssemblyAI"
click at [1034, 34] on button "Details" at bounding box center [1043, 33] width 50 height 15
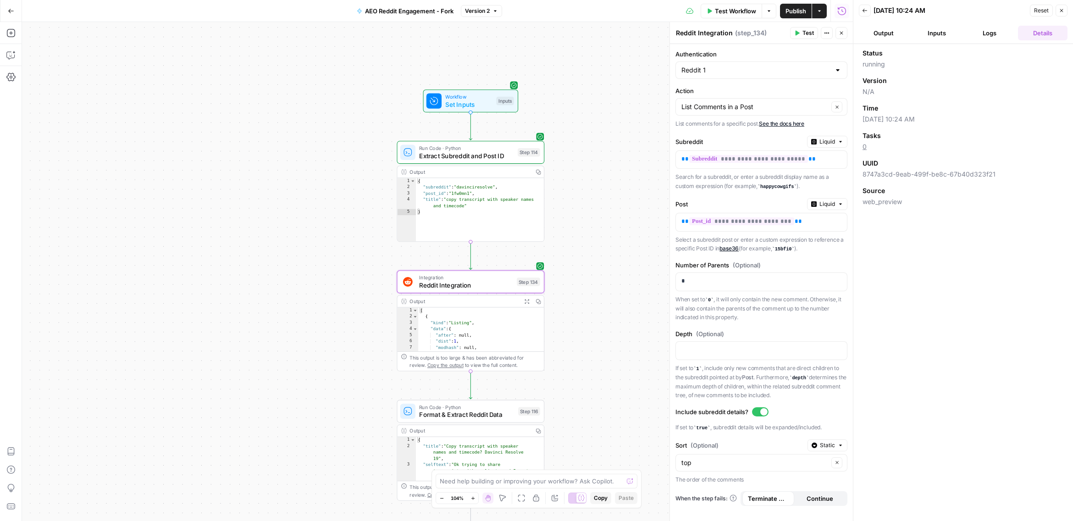
click at [970, 30] on button "Logs" at bounding box center [991, 33] width 50 height 15
click at [1066, 33] on button "Details" at bounding box center [1043, 33] width 50 height 15
click at [994, 33] on button "Logs" at bounding box center [991, 33] width 50 height 15
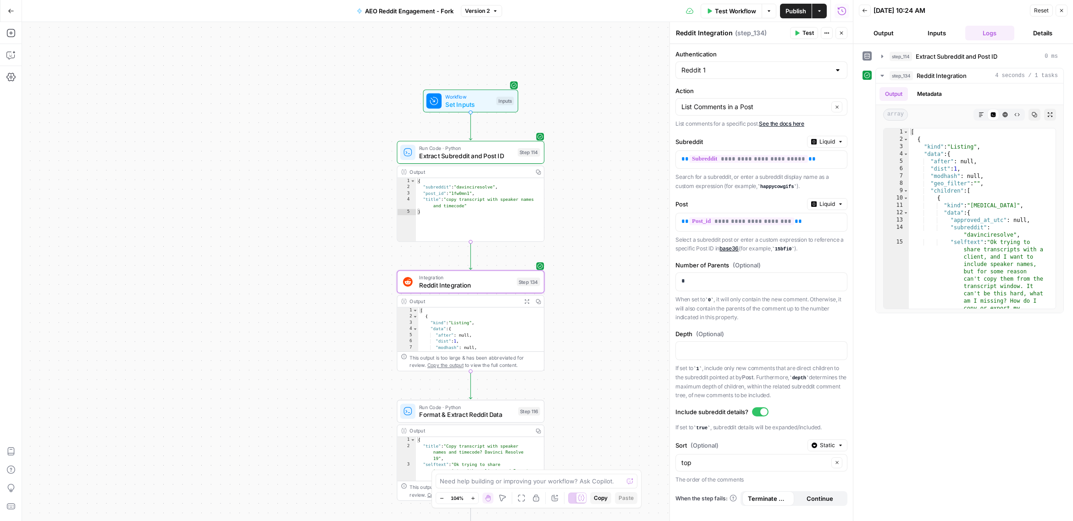
click at [937, 33] on button "Inputs" at bounding box center [937, 33] width 50 height 15
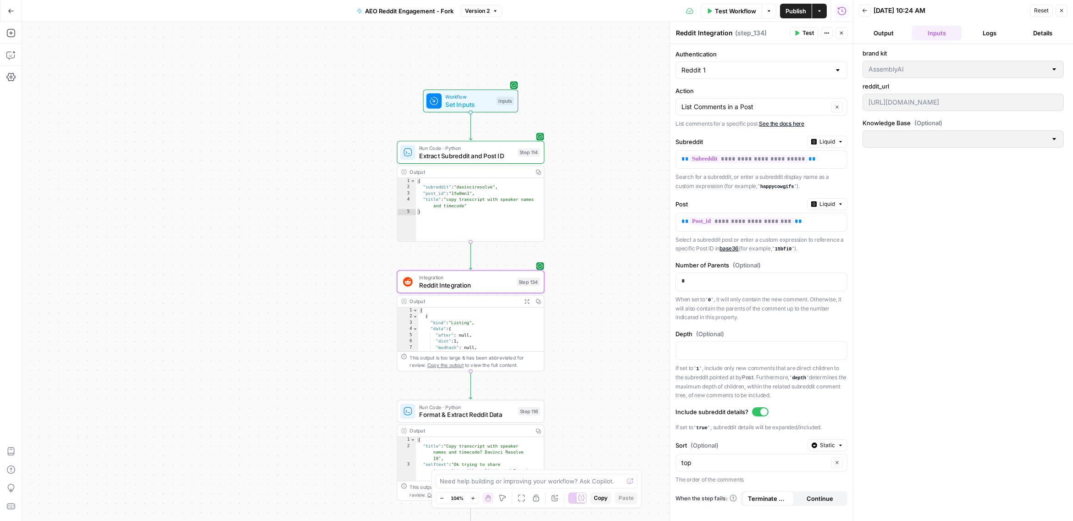
click at [889, 31] on button "Output" at bounding box center [884, 33] width 50 height 15
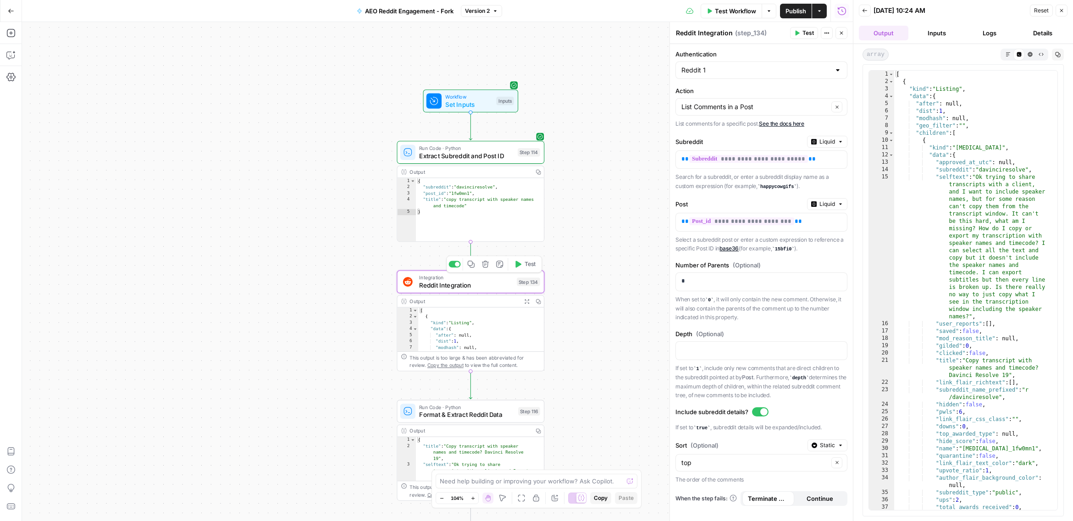
click at [439, 278] on span "Integration" at bounding box center [466, 278] width 94 height 8
click at [444, 282] on span "Reddit Integration" at bounding box center [466, 285] width 94 height 10
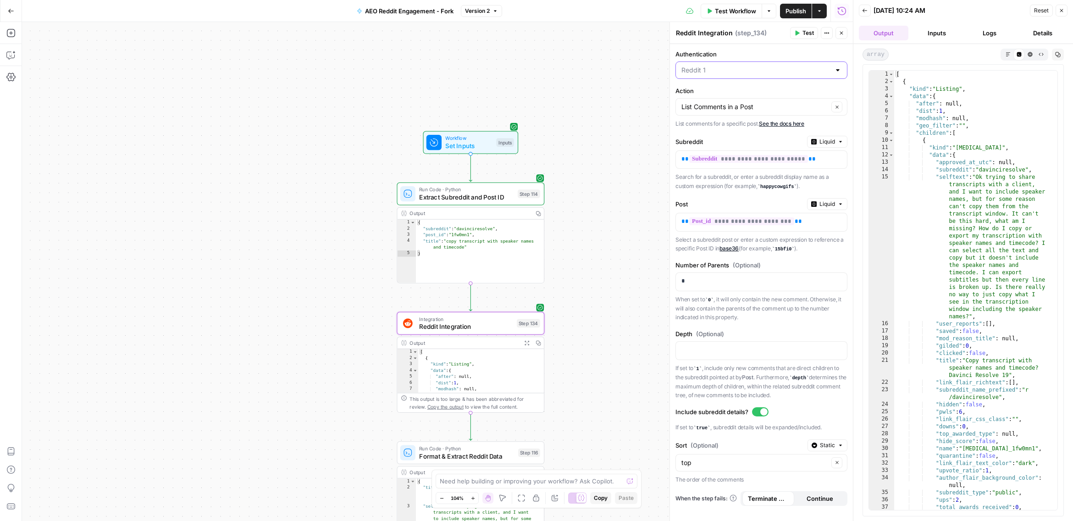
click at [716, 70] on input "Authentication" at bounding box center [756, 70] width 149 height 9
type input "Reddit 1"
click at [570, 88] on div "true false true false true false true false true false true false true false tr…" at bounding box center [437, 271] width 831 height 499
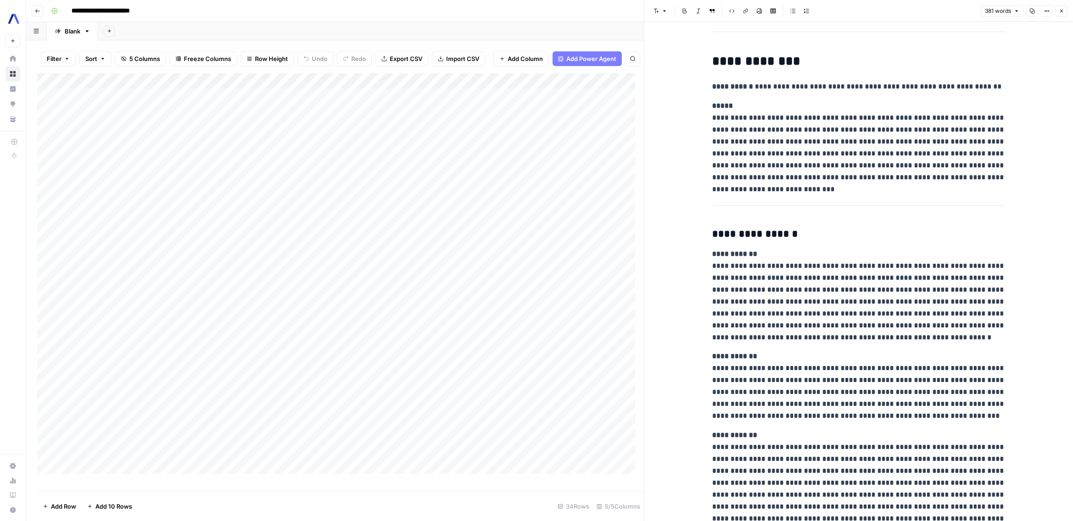
scroll to position [139, 0]
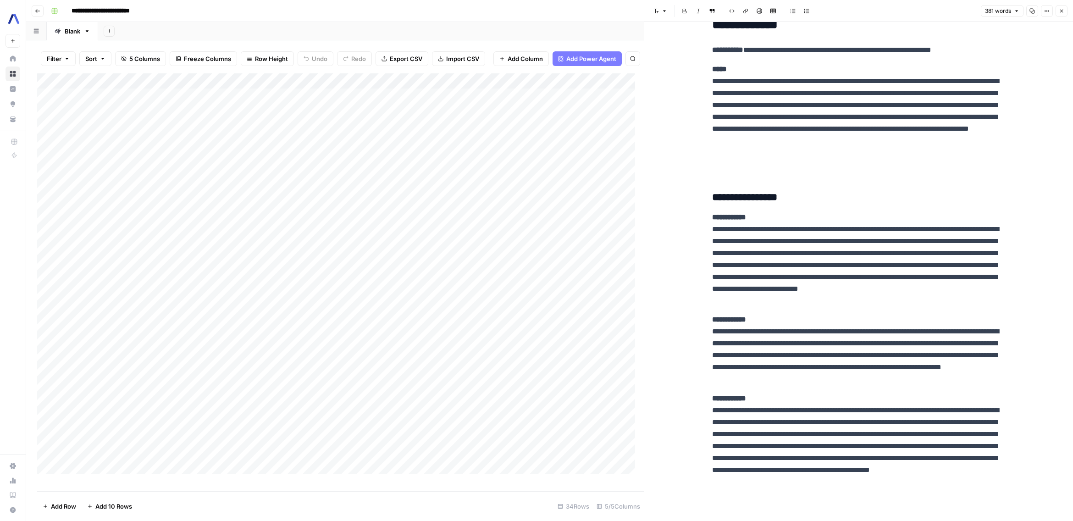
click at [1047, 8] on icon "button" at bounding box center [1047, 11] width 6 height 6
click at [1047, 9] on icon "button" at bounding box center [1047, 11] width 6 height 6
click at [527, 112] on div "Add Column" at bounding box center [340, 277] width 607 height 409
click at [518, 107] on div "Add Column" at bounding box center [340, 277] width 607 height 409
click at [519, 107] on body "**********" at bounding box center [536, 260] width 1073 height 521
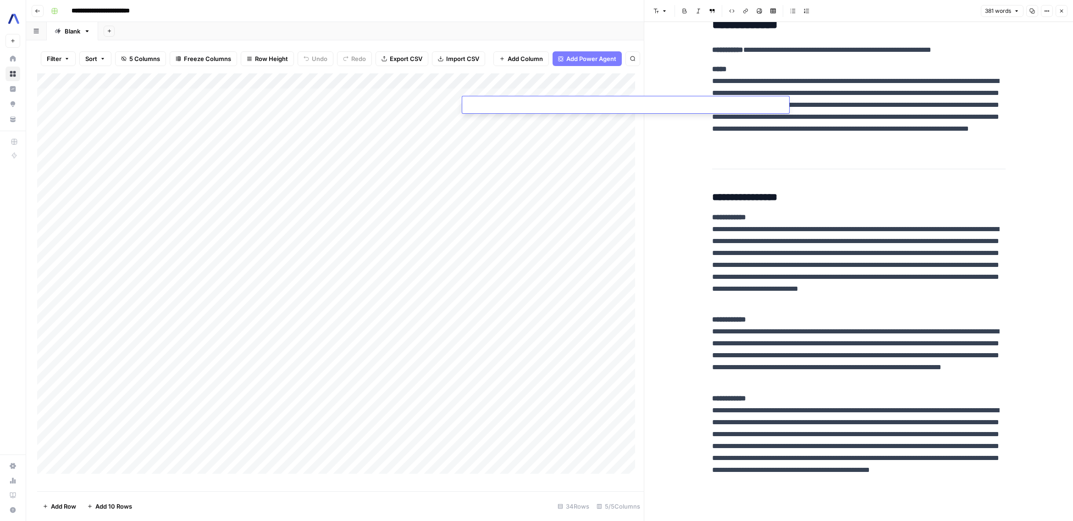
click at [531, 196] on div "Add Column" at bounding box center [340, 277] width 607 height 409
click at [52, 104] on div "Add Column" at bounding box center [340, 277] width 607 height 409
click at [580, 224] on div "Add Column" at bounding box center [340, 277] width 607 height 409
click at [47, 105] on div "Add Column" at bounding box center [340, 277] width 607 height 409
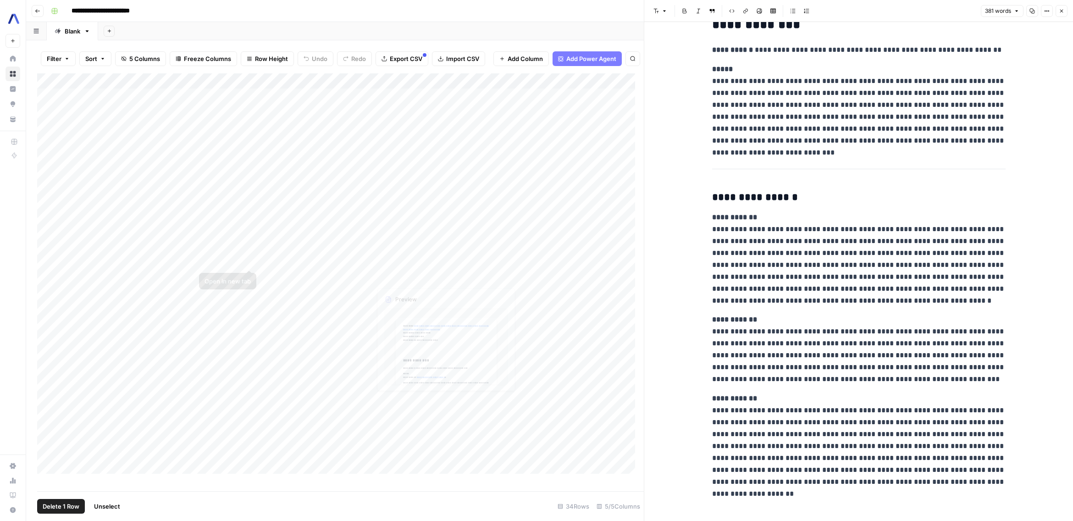
click at [626, 303] on div "Add Column" at bounding box center [340, 277] width 607 height 409
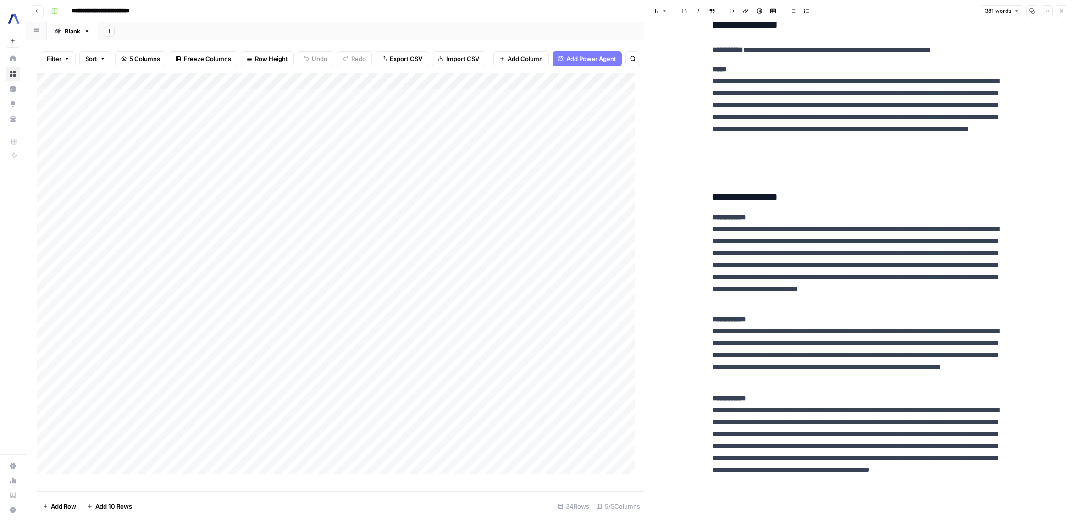
click at [47, 104] on div "Add Column" at bounding box center [340, 277] width 607 height 409
click at [537, 344] on div "Add Column" at bounding box center [340, 277] width 607 height 409
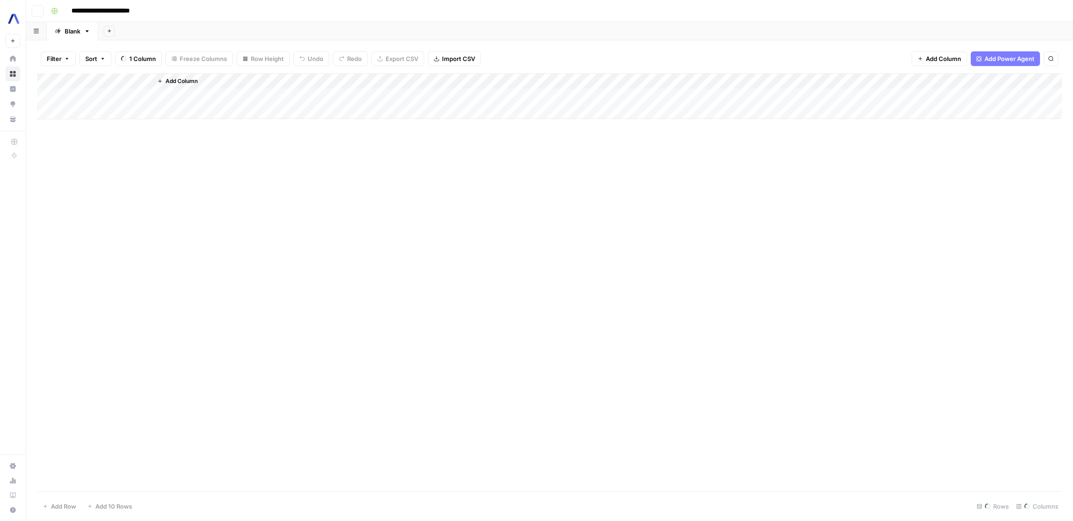
scroll to position [9, 0]
click at [666, 291] on div "Add Column" at bounding box center [549, 282] width 1025 height 418
